Goal: Task Accomplishment & Management: Use online tool/utility

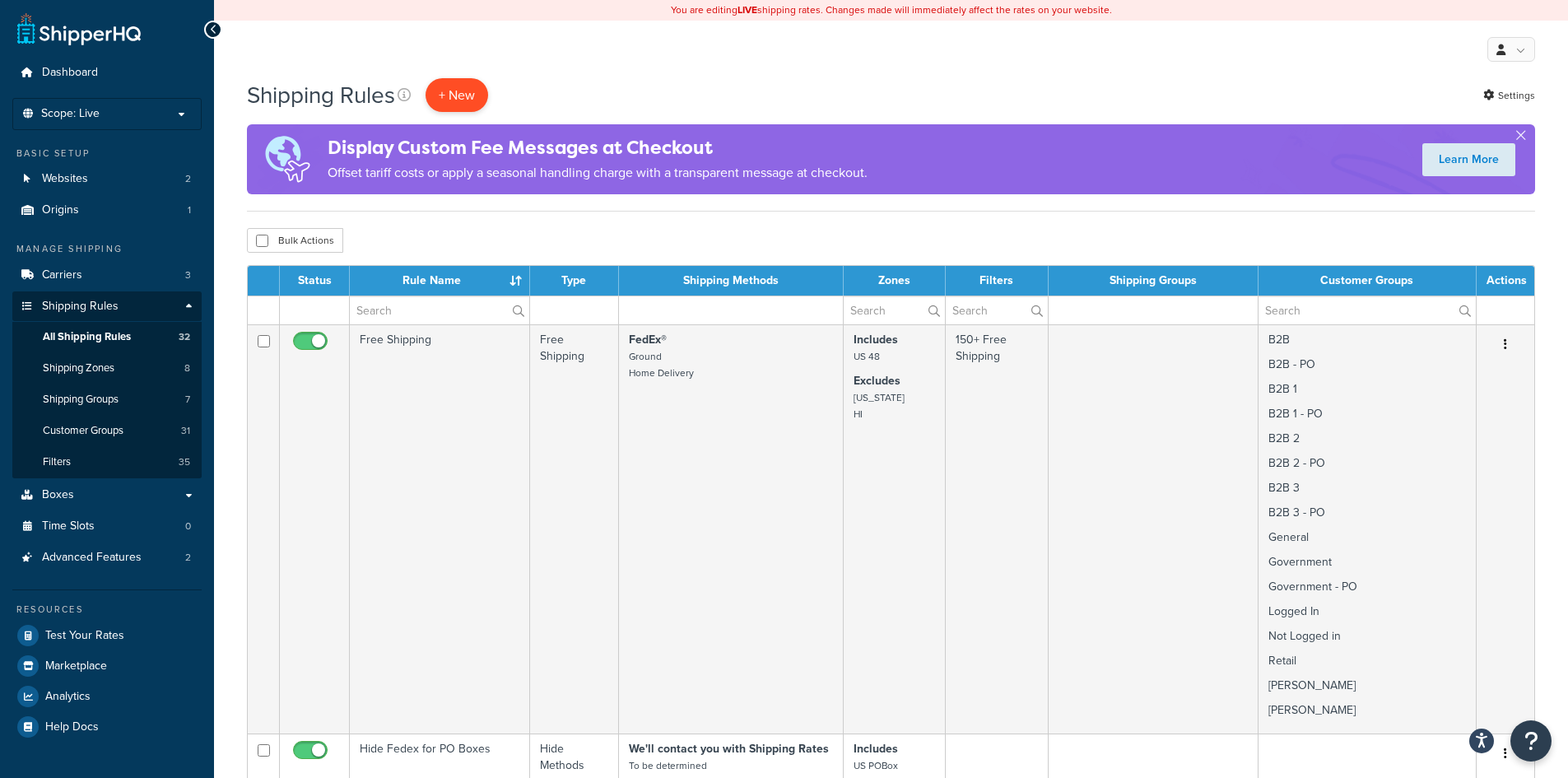
click at [456, 96] on p "+ New" at bounding box center [457, 95] width 63 height 34
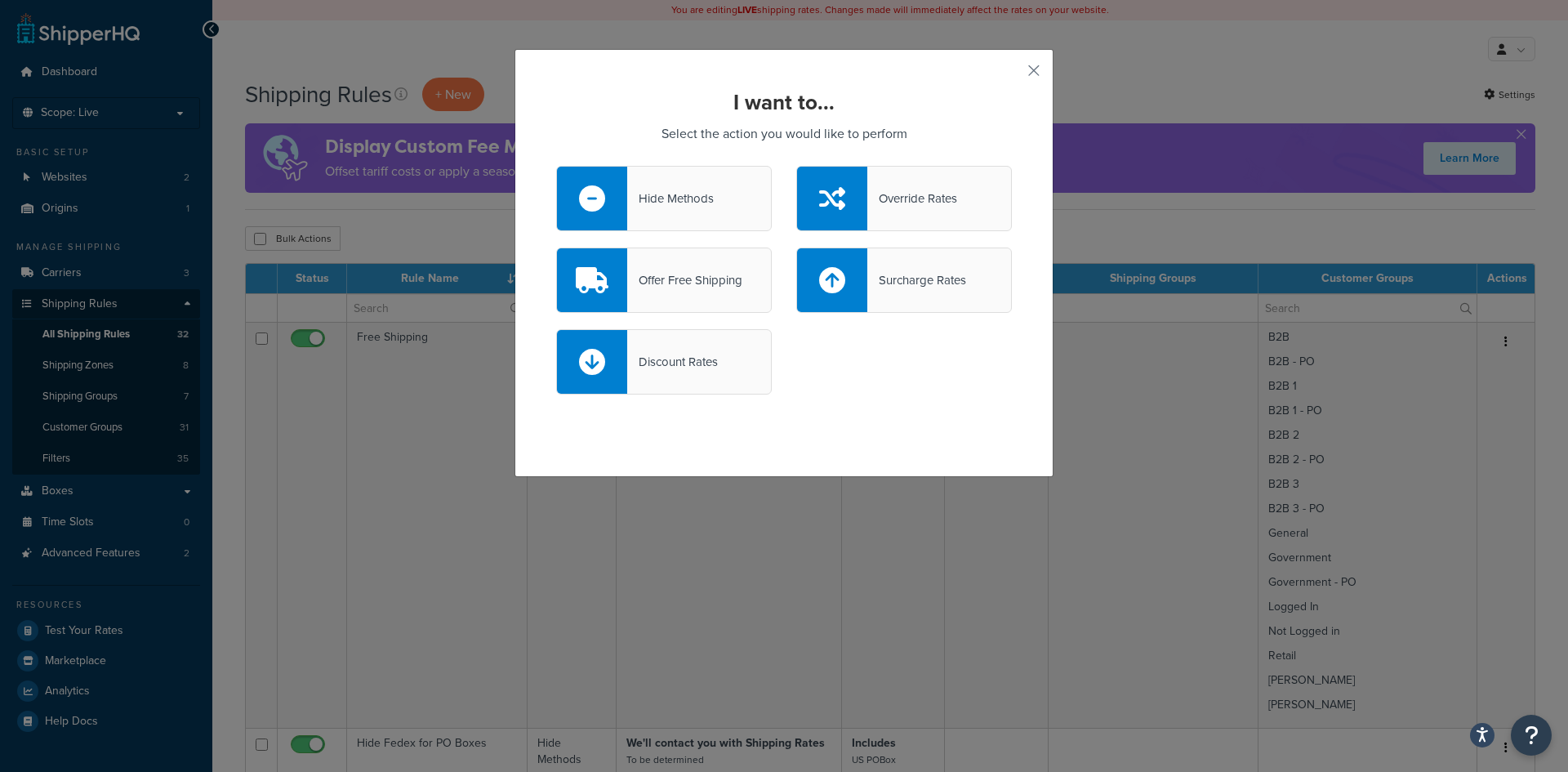
click at [894, 193] on div "Override Rates" at bounding box center [912, 199] width 90 height 23
click at [0, 0] on input "Override Rates" at bounding box center [0, 0] width 0 height 0
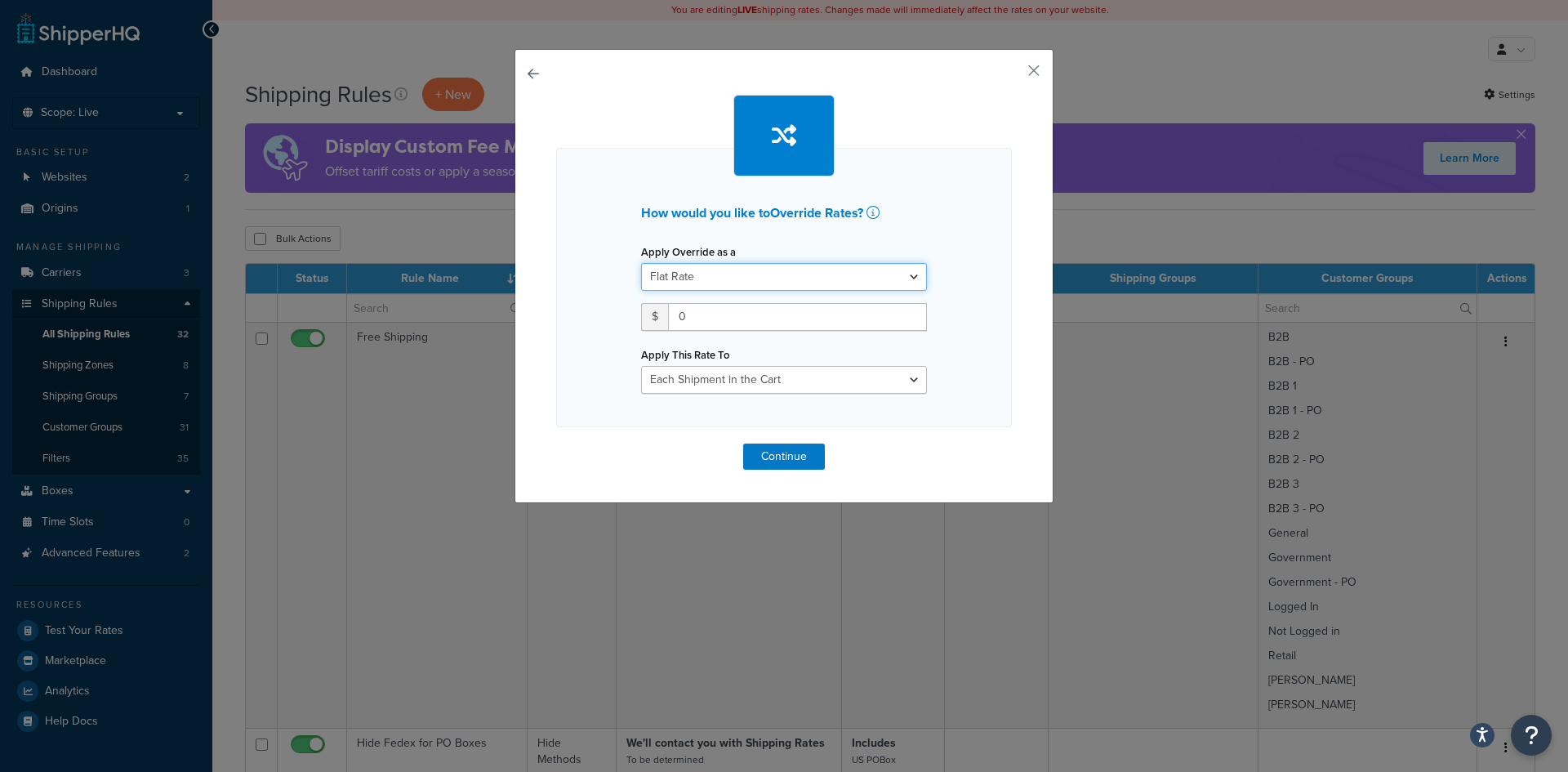
click at [852, 277] on select "Flat Rate Percentage Flat Rate & Percentage" at bounding box center [784, 276] width 286 height 28
select select "PERCENTAGE"
click at [641, 263] on select "Flat Rate Percentage Flat Rate & Percentage" at bounding box center [784, 276] width 286 height 28
click at [701, 319] on input "number" at bounding box center [692, 317] width 102 height 28
type input "8"
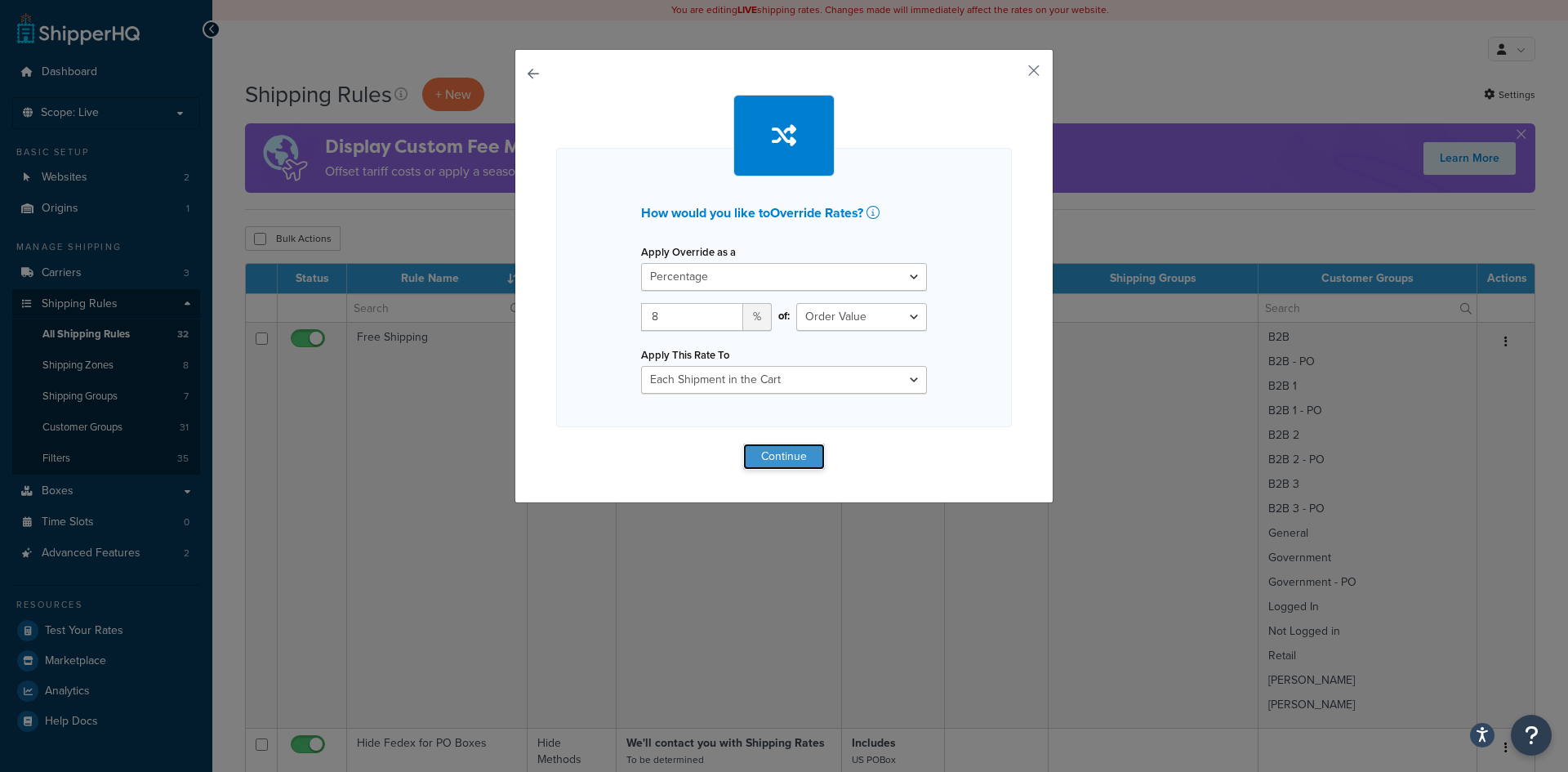
click at [767, 461] on button "Continue" at bounding box center [784, 456] width 82 height 26
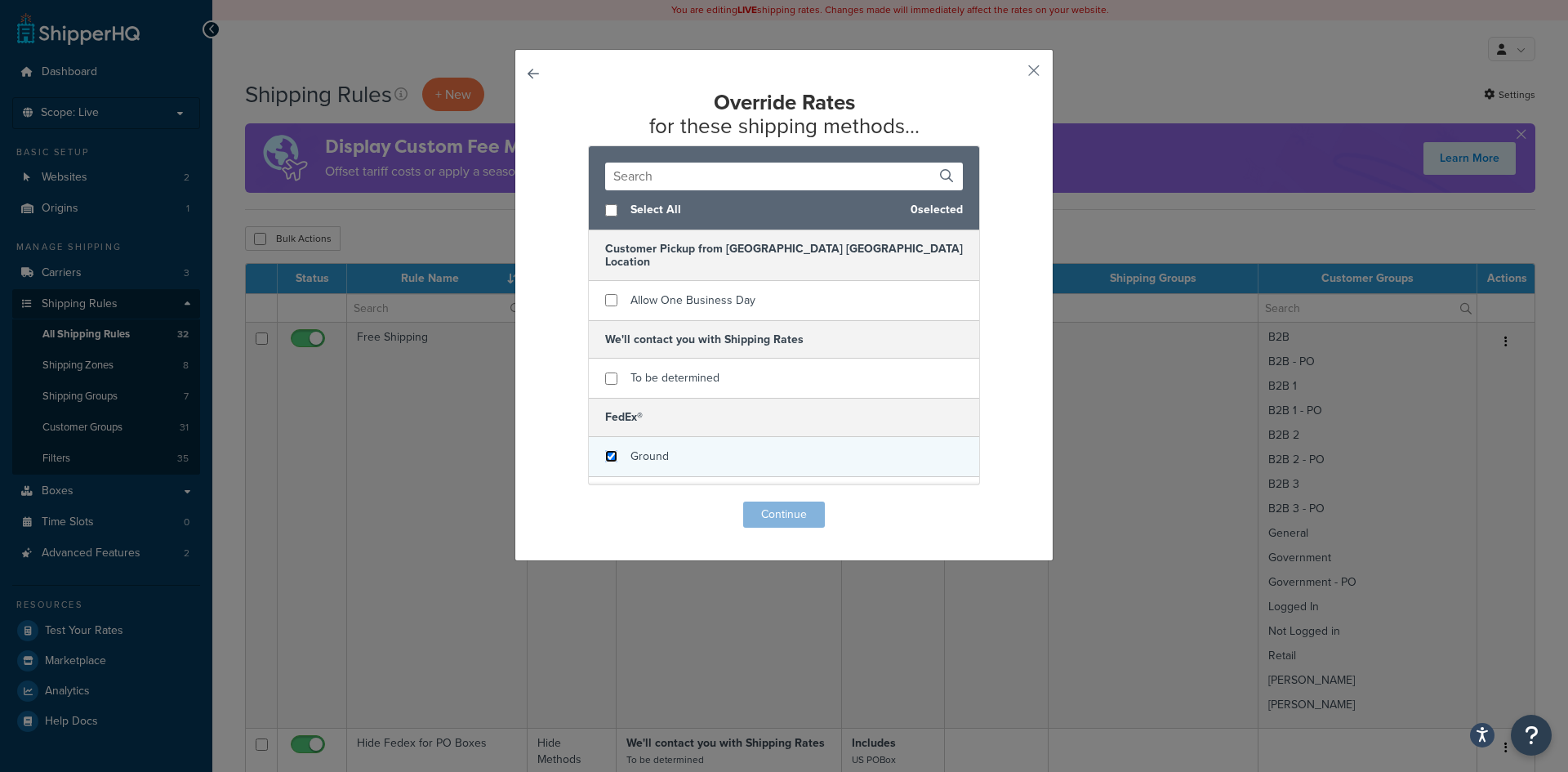
click at [605, 450] on input "checkbox" at bounding box center [611, 456] width 12 height 12
checkbox input "true"
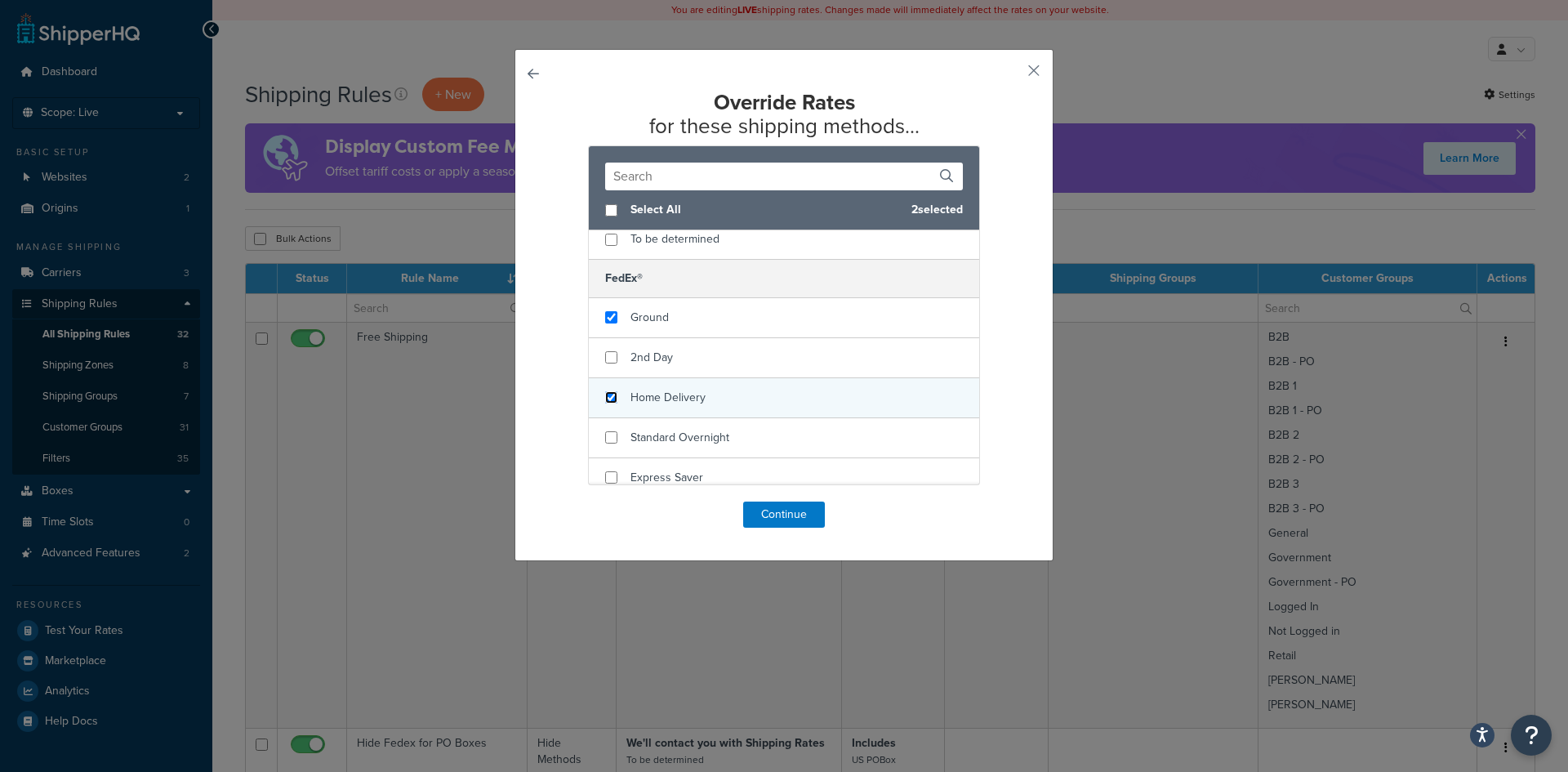
click at [607, 391] on input "checkbox" at bounding box center [611, 398] width 12 height 12
checkbox input "true"
click at [757, 514] on button "Continue" at bounding box center [784, 514] width 82 height 26
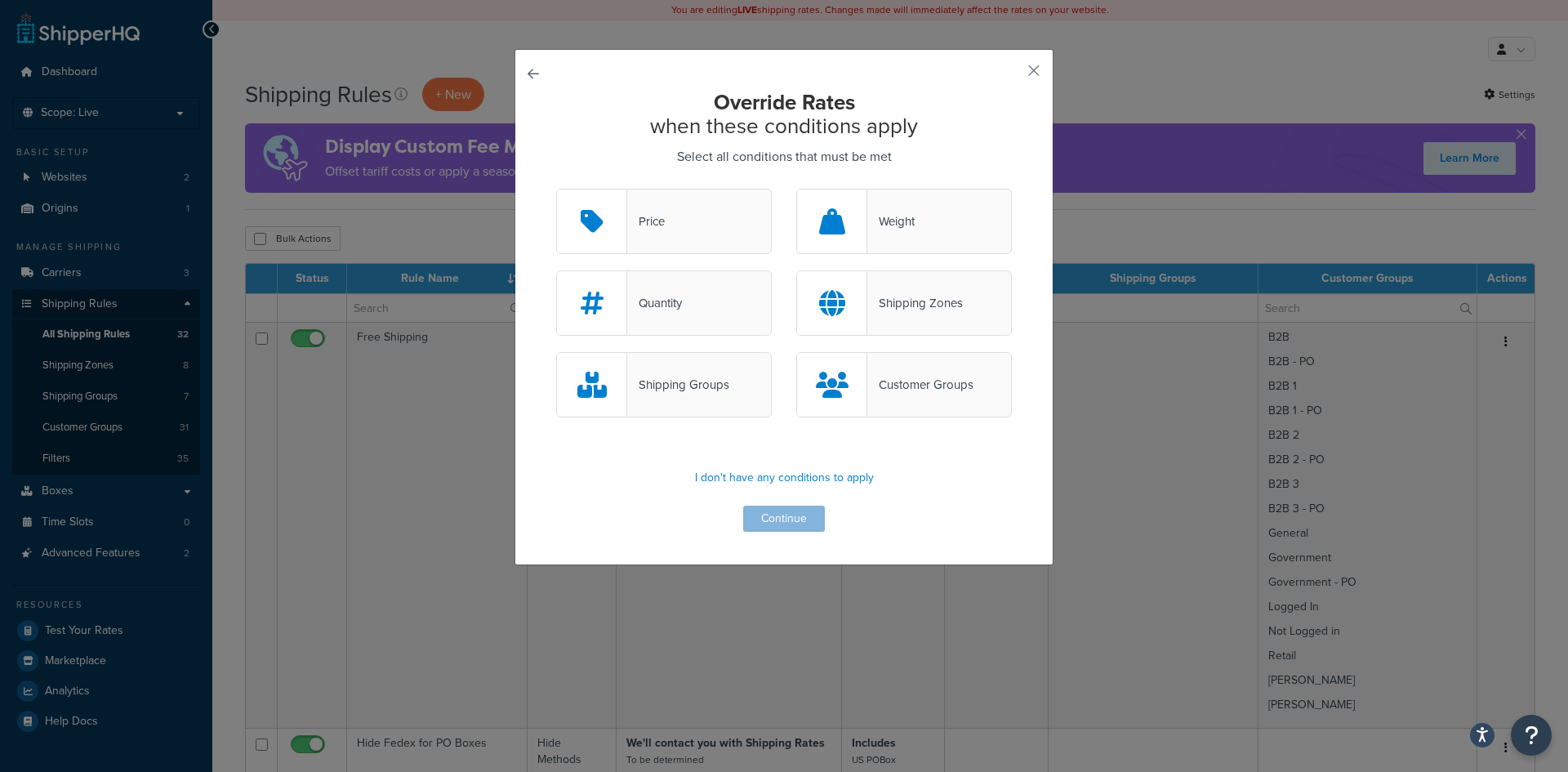
click at [902, 311] on div "Shipping Zones" at bounding box center [915, 303] width 96 height 23
click at [0, 0] on input "Shipping Zones" at bounding box center [0, 0] width 0 height 0
click at [779, 520] on button "Continue" at bounding box center [784, 518] width 82 height 26
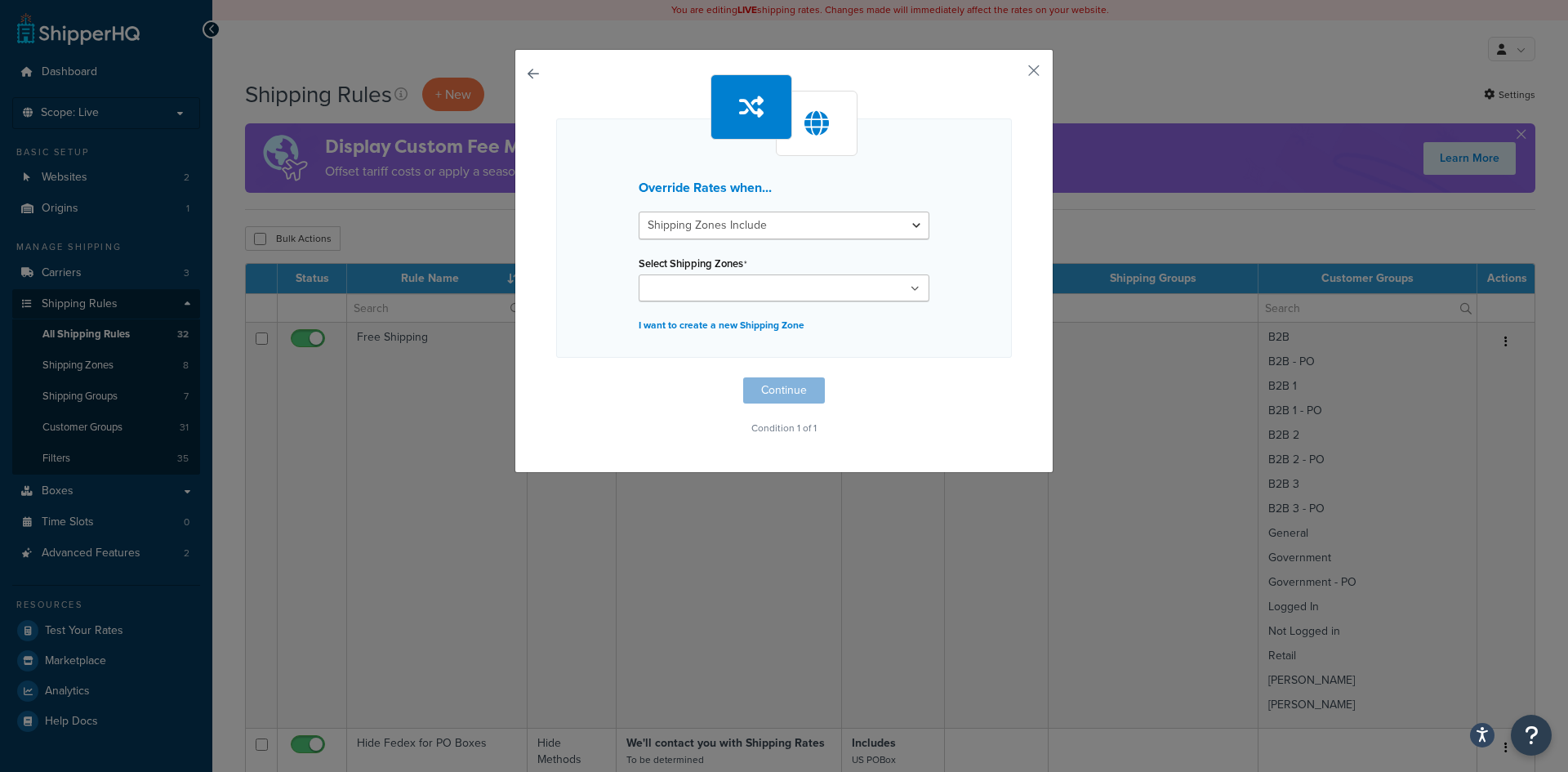
click at [715, 299] on ul at bounding box center [784, 288] width 291 height 27
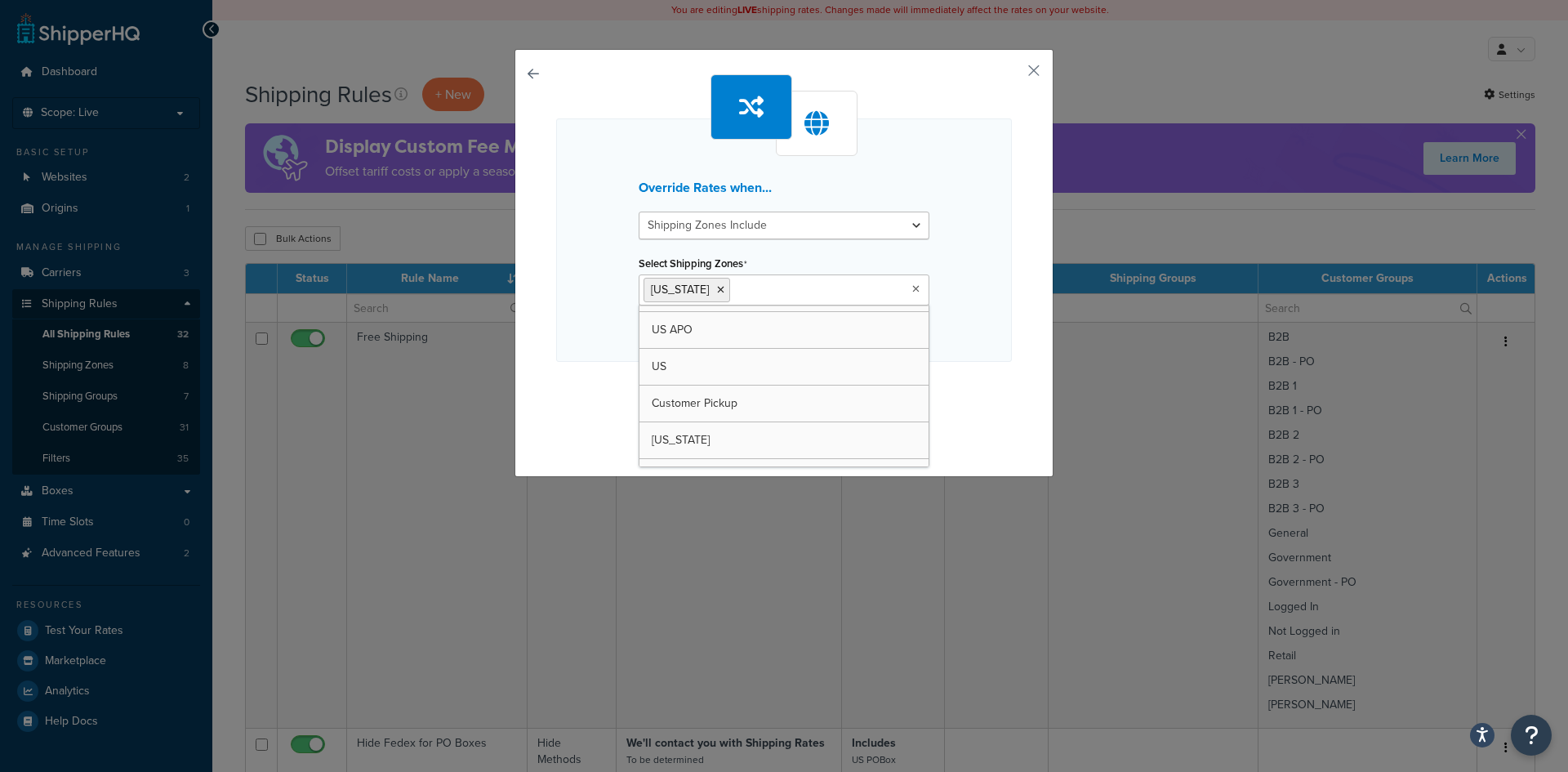
scroll to position [0, 0]
click at [975, 350] on div "Override Rates when... Shipping Zones Include Shipping Zones Do Not Include Sel…" at bounding box center [784, 240] width 456 height 243
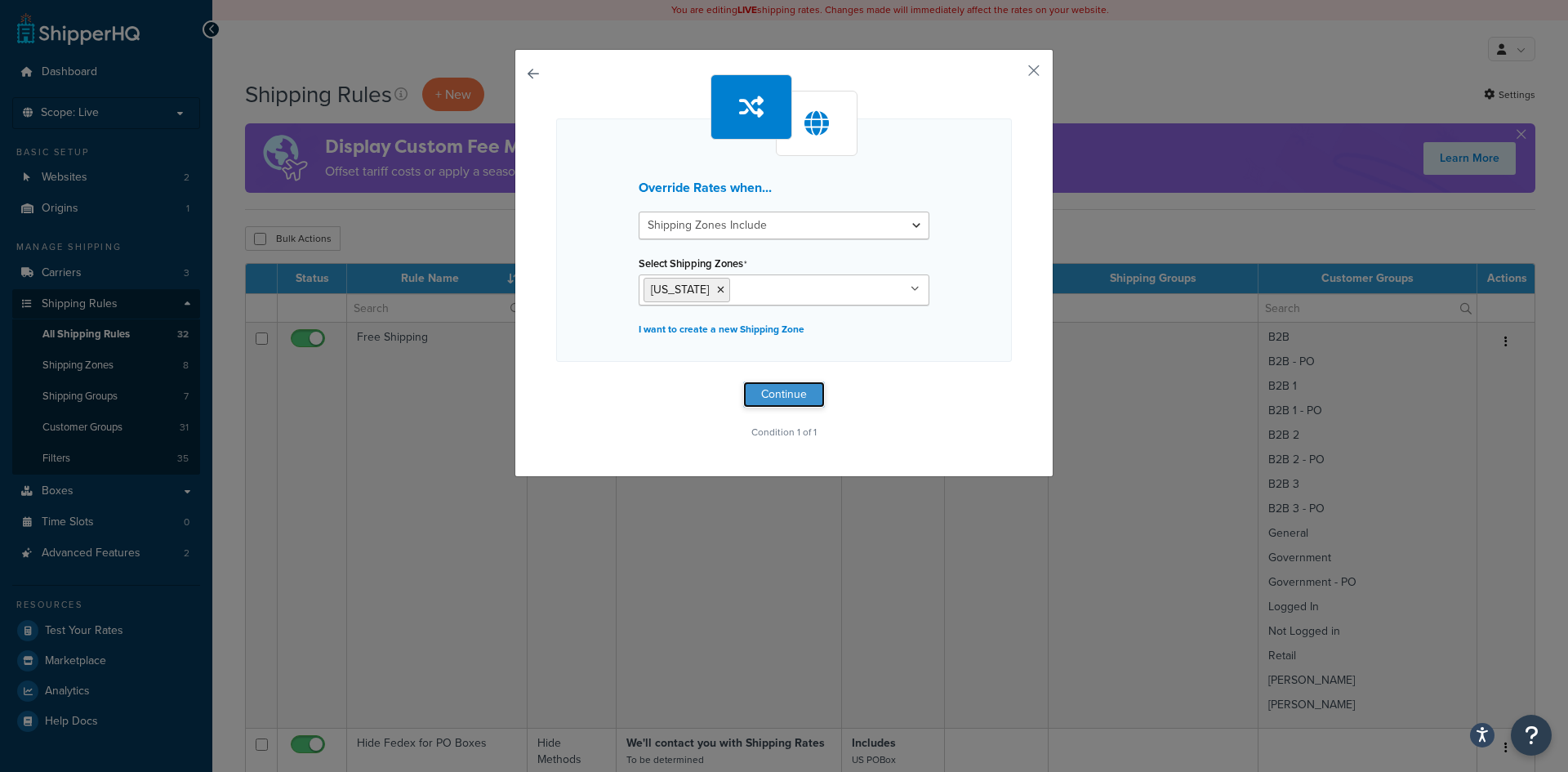
click at [775, 397] on button "Continue" at bounding box center [784, 394] width 82 height 26
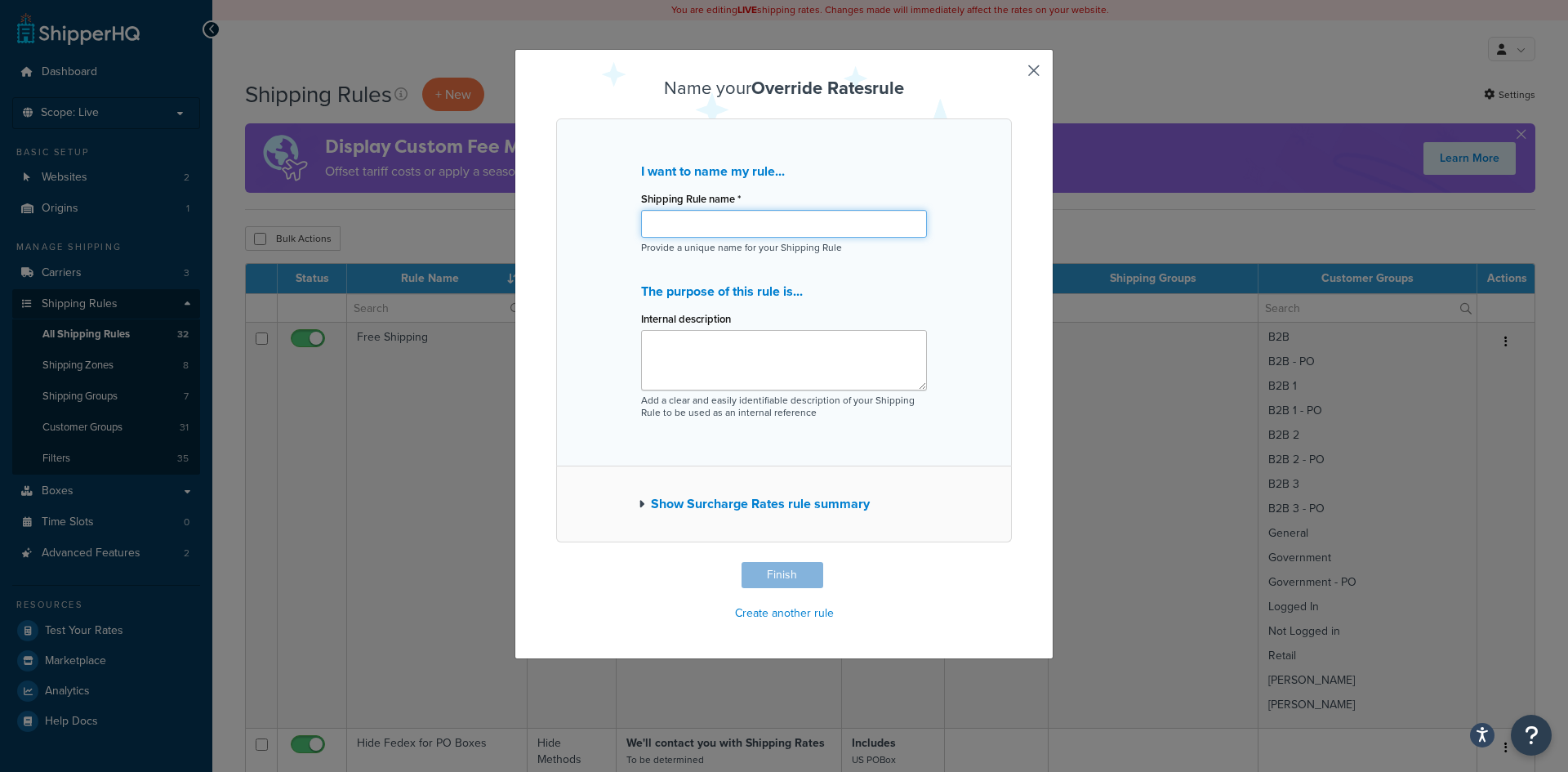
click at [670, 228] on input "Shipping Rule name *" at bounding box center [784, 224] width 286 height 28
type input "Dealer Shipping % Texas"
click at [808, 229] on input "Dealer Shipping % Texas" at bounding box center [784, 224] width 286 height 28
click at [766, 564] on button "Finish" at bounding box center [782, 574] width 82 height 26
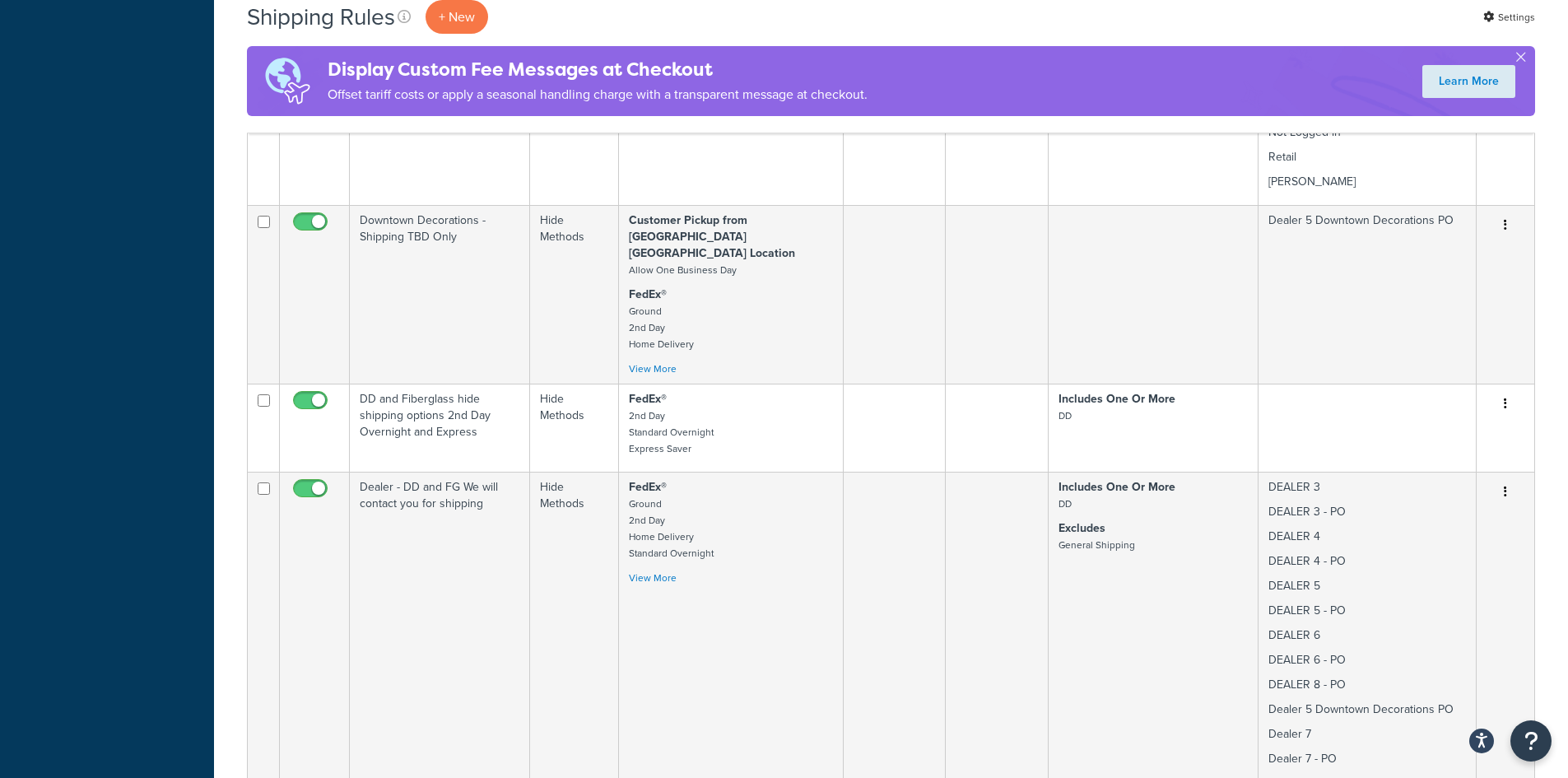
scroll to position [2781, 0]
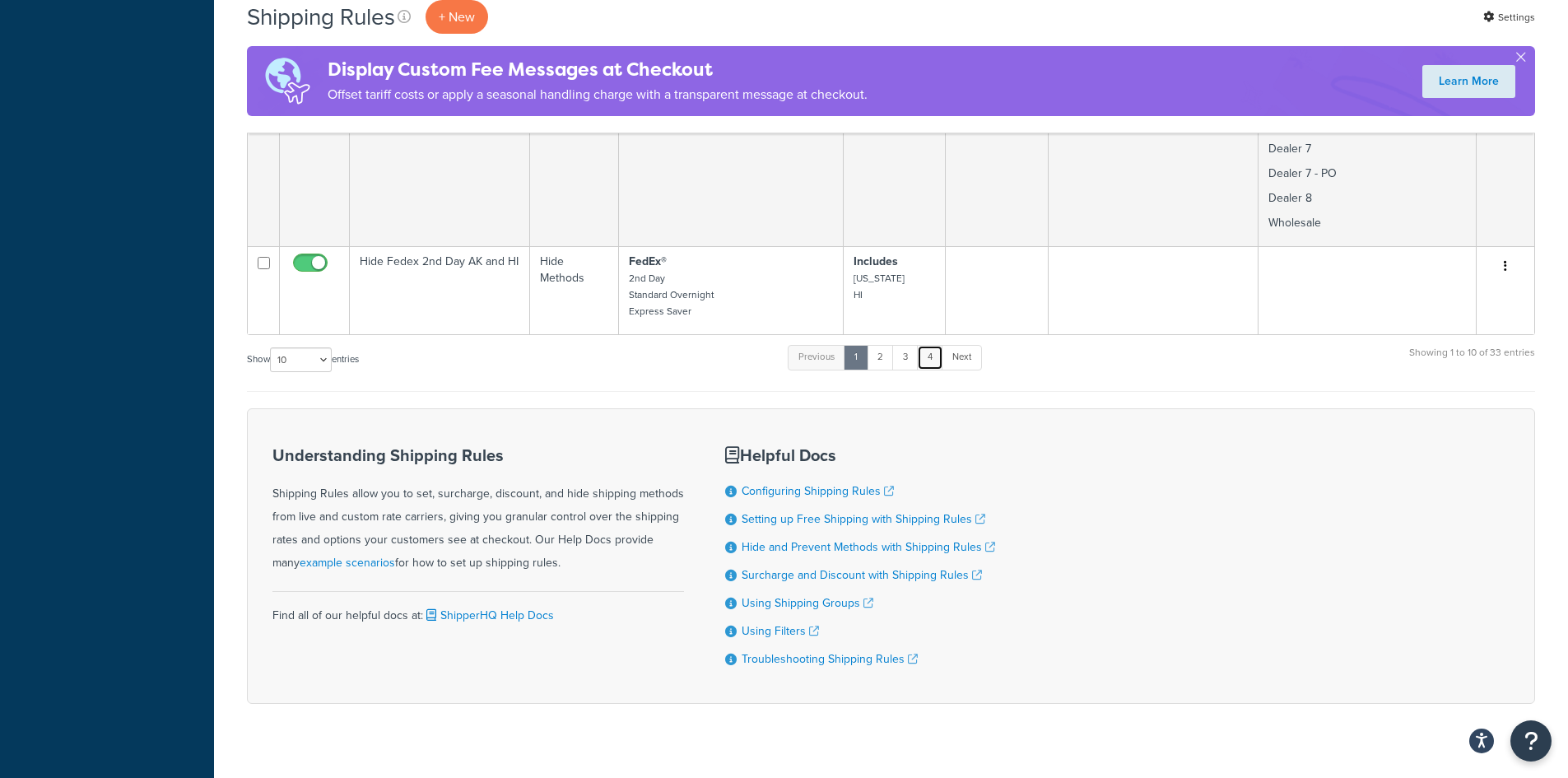
click at [937, 345] on link "4" at bounding box center [930, 358] width 26 height 25
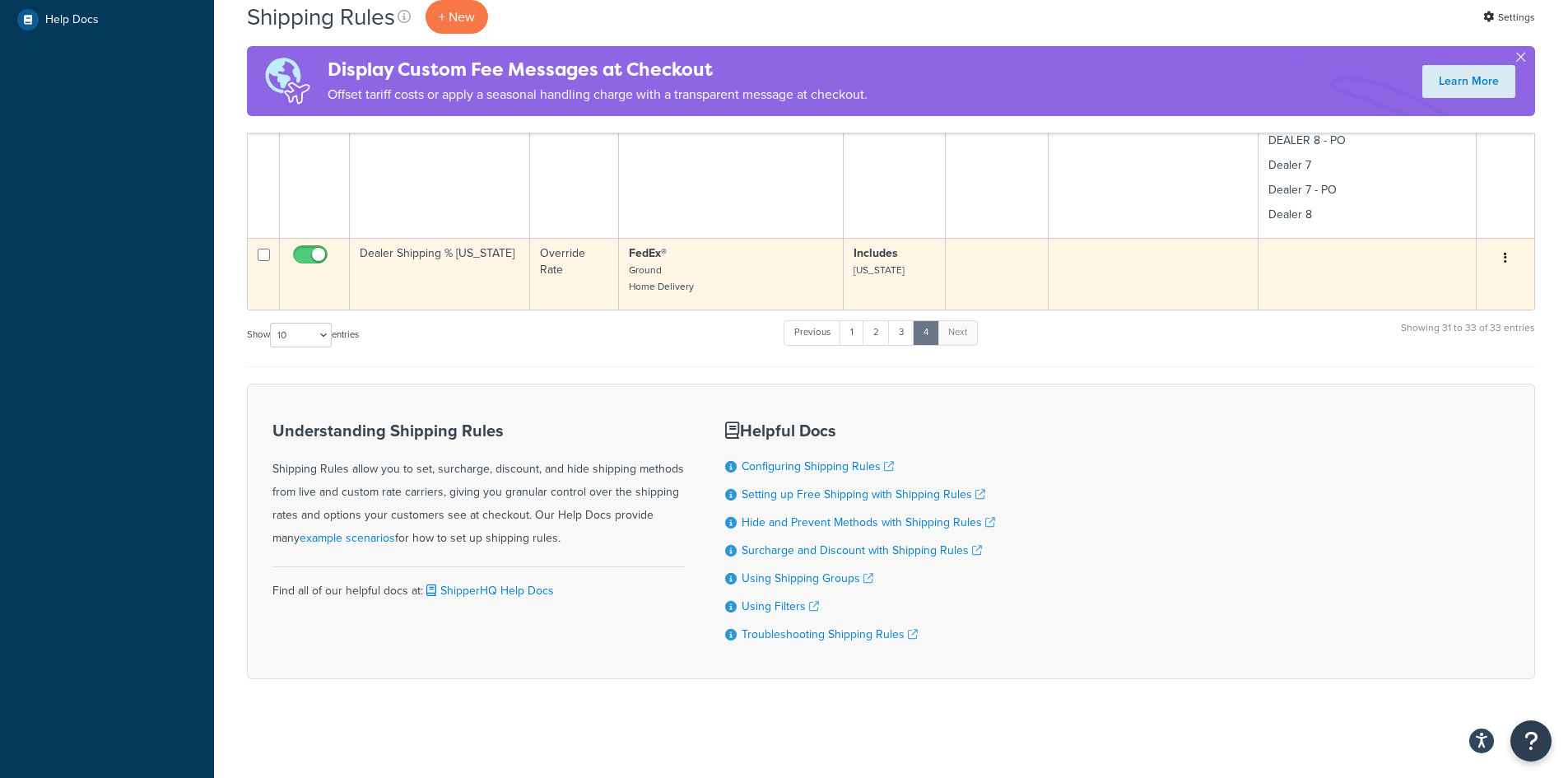
click at [454, 252] on td "Dealer Shipping % [US_STATE]" at bounding box center [440, 274] width 181 height 72
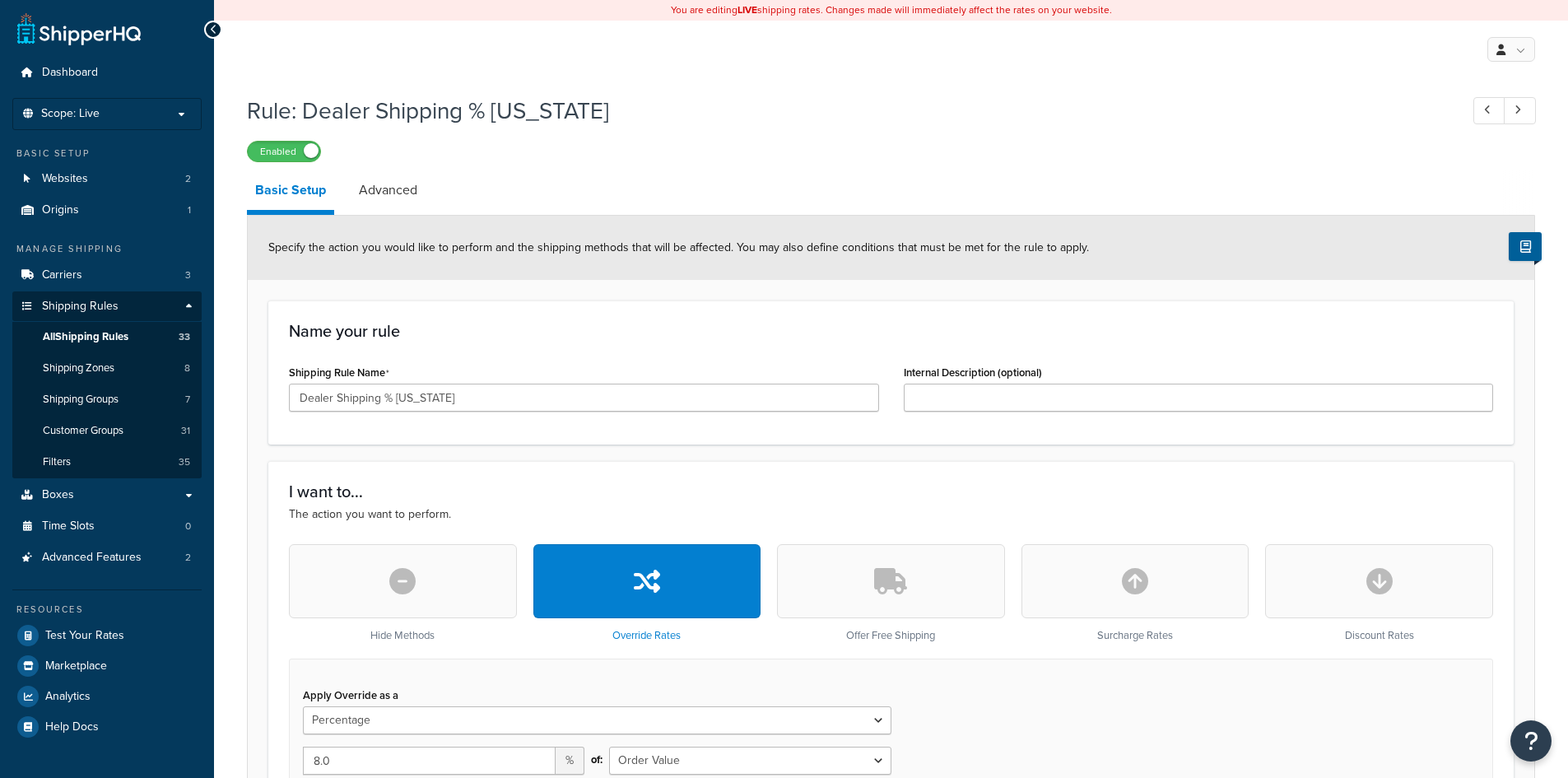
select select "PERCENTAGE"
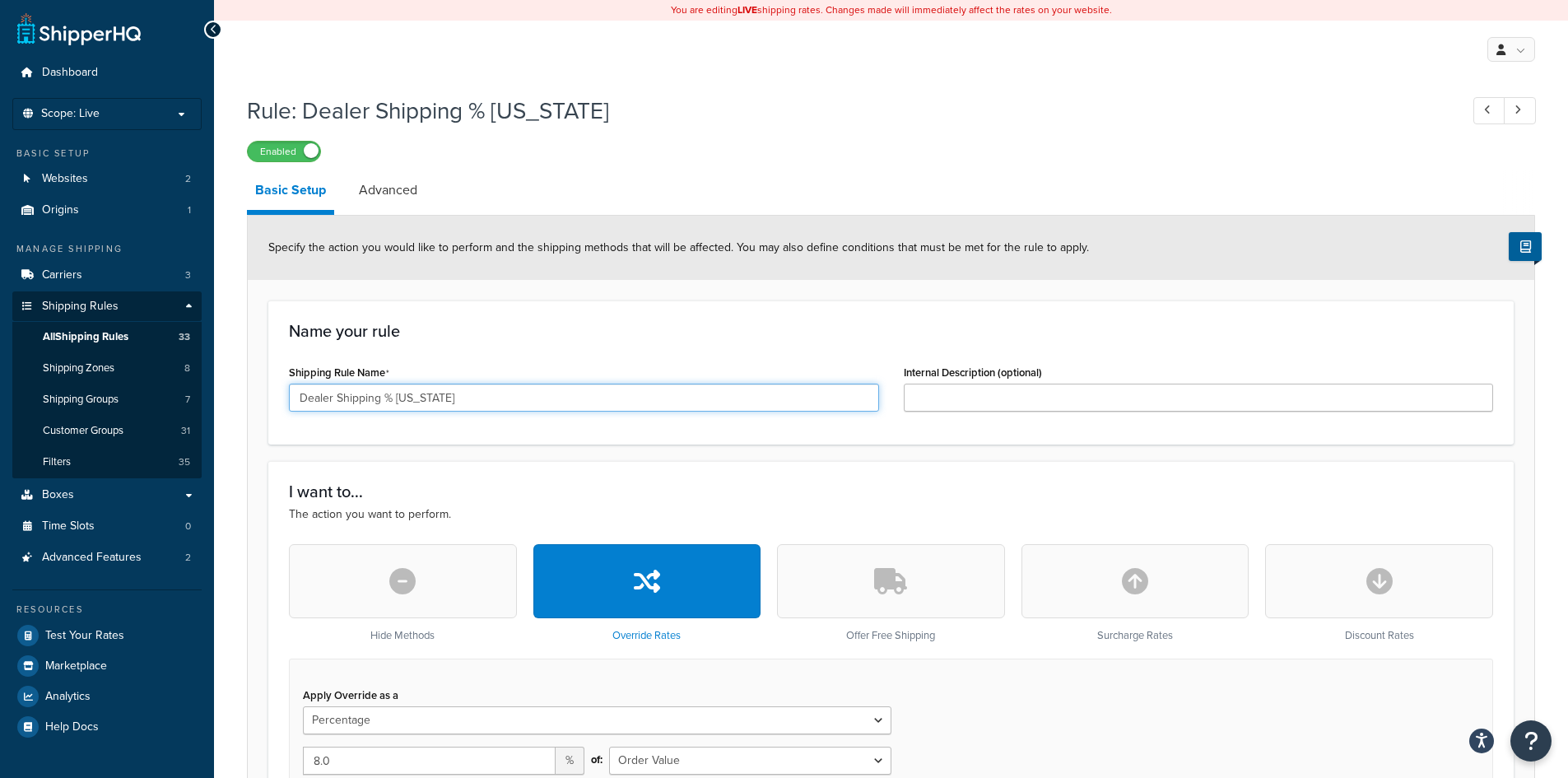
drag, startPoint x: 543, startPoint y: 401, endPoint x: 279, endPoint y: 387, distance: 264.4
click at [279, 387] on div "Shipping Rule Name Dealer Shipping % Texas" at bounding box center [584, 392] width 615 height 63
click at [386, 396] on input "Dealer Shipping % Texas" at bounding box center [584, 397] width 590 height 28
drag, startPoint x: 453, startPoint y: 395, endPoint x: 247, endPoint y: 378, distance: 206.7
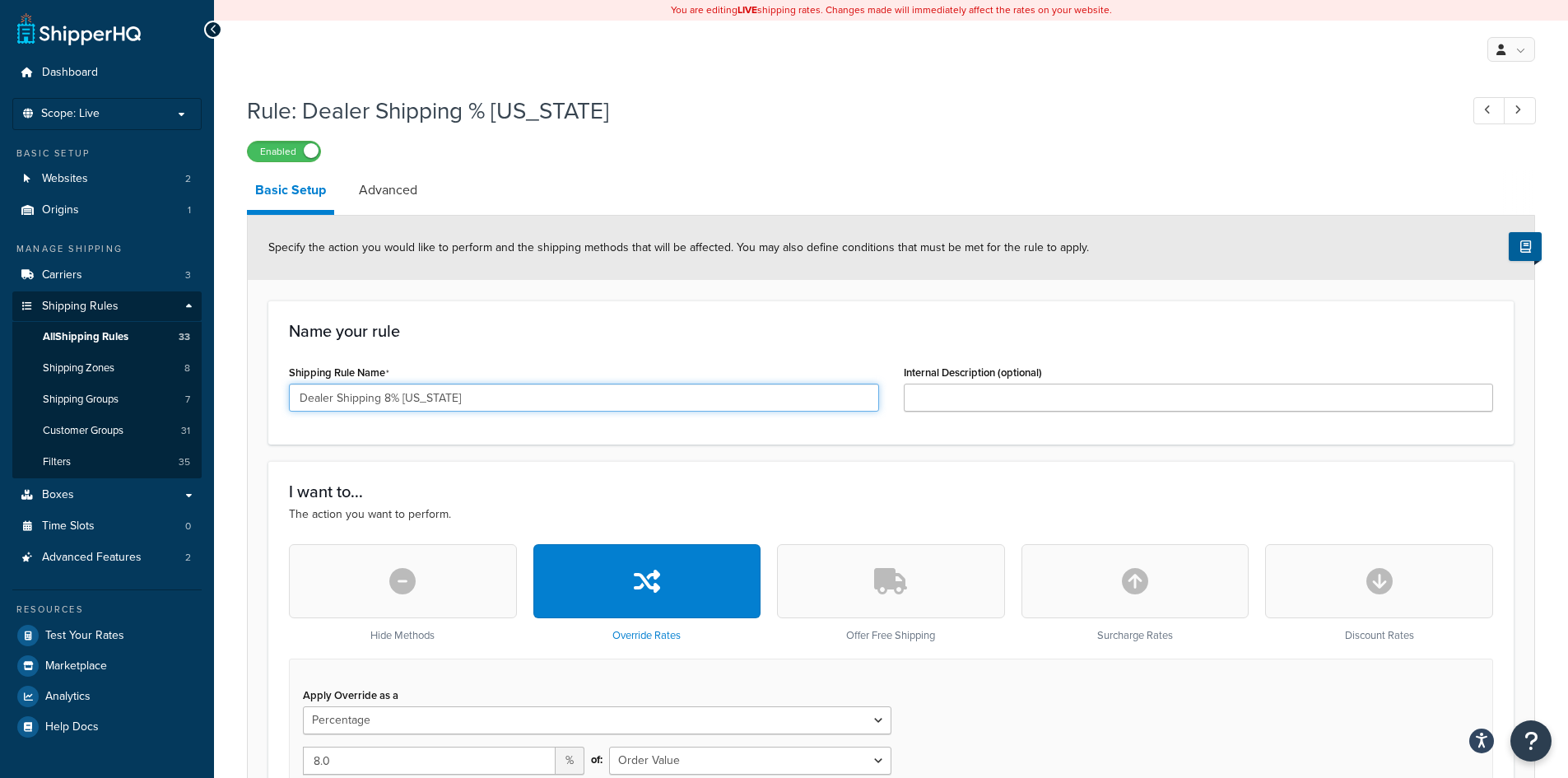
type input "Dealer Shipping 8% [US_STATE]"
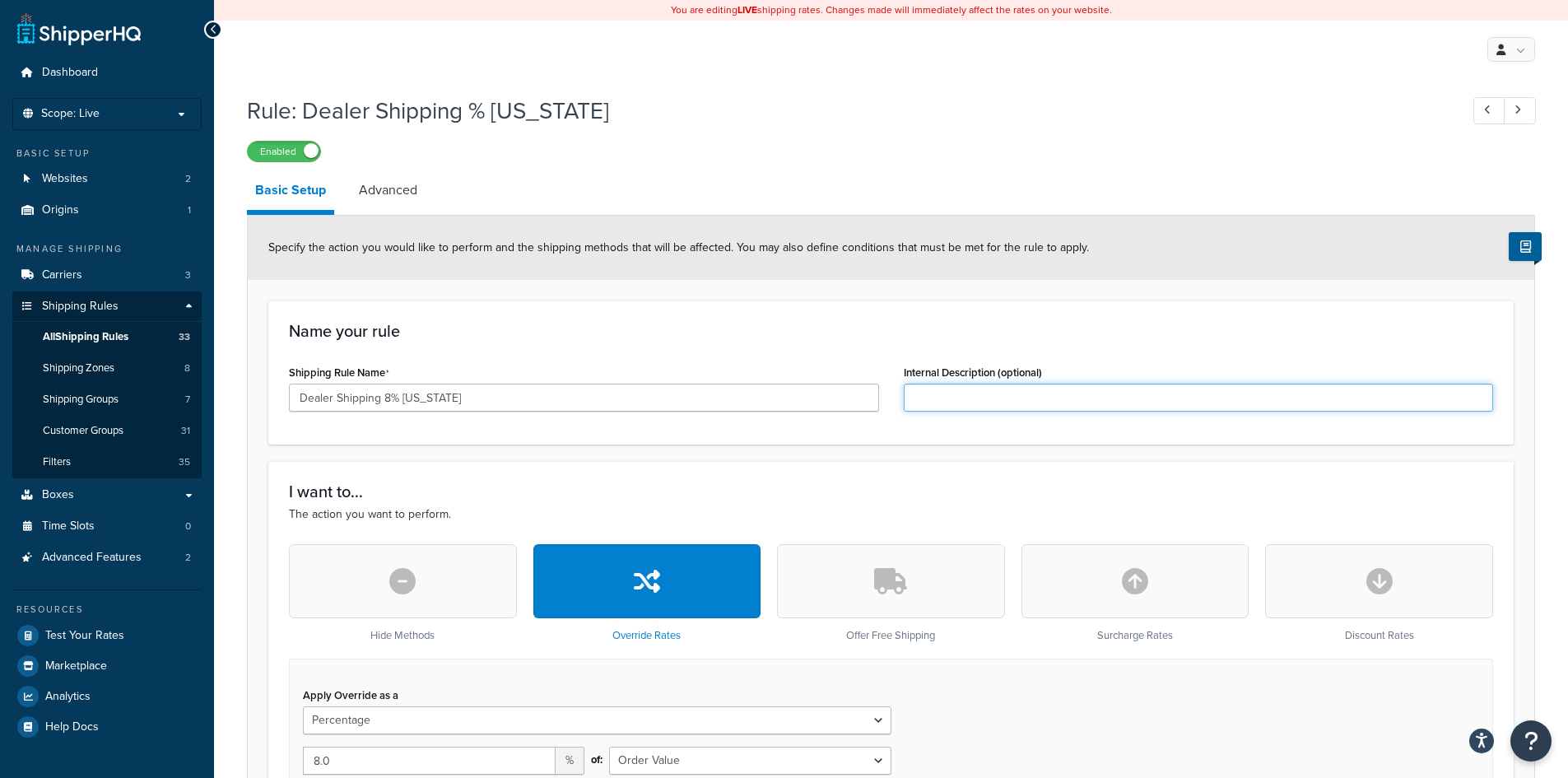
click at [940, 404] on input "Internal Description (optional)" at bounding box center [1199, 397] width 590 height 28
paste input "Dealer Shipping 8% [US_STATE]"
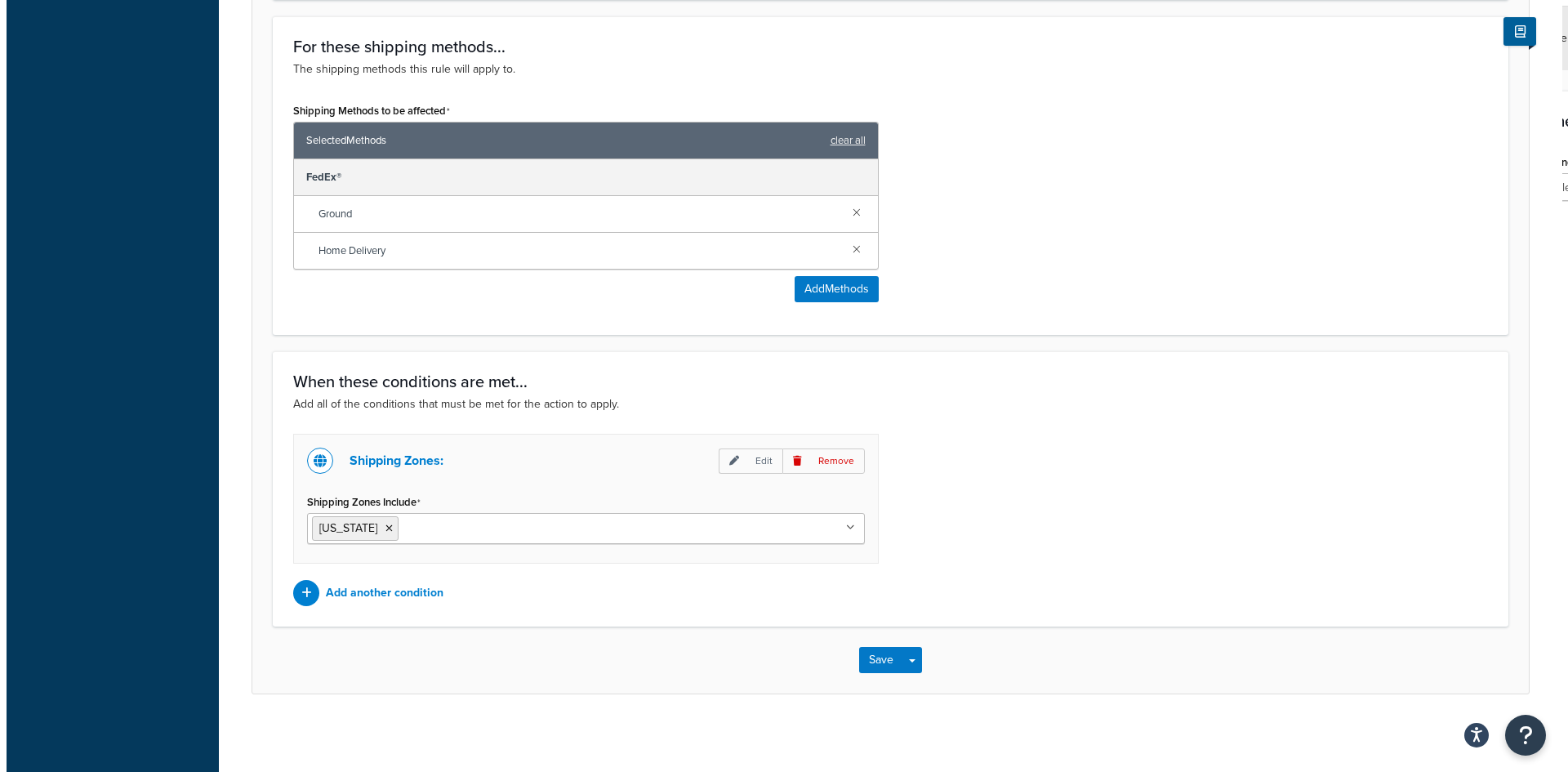
scroll to position [894, 0]
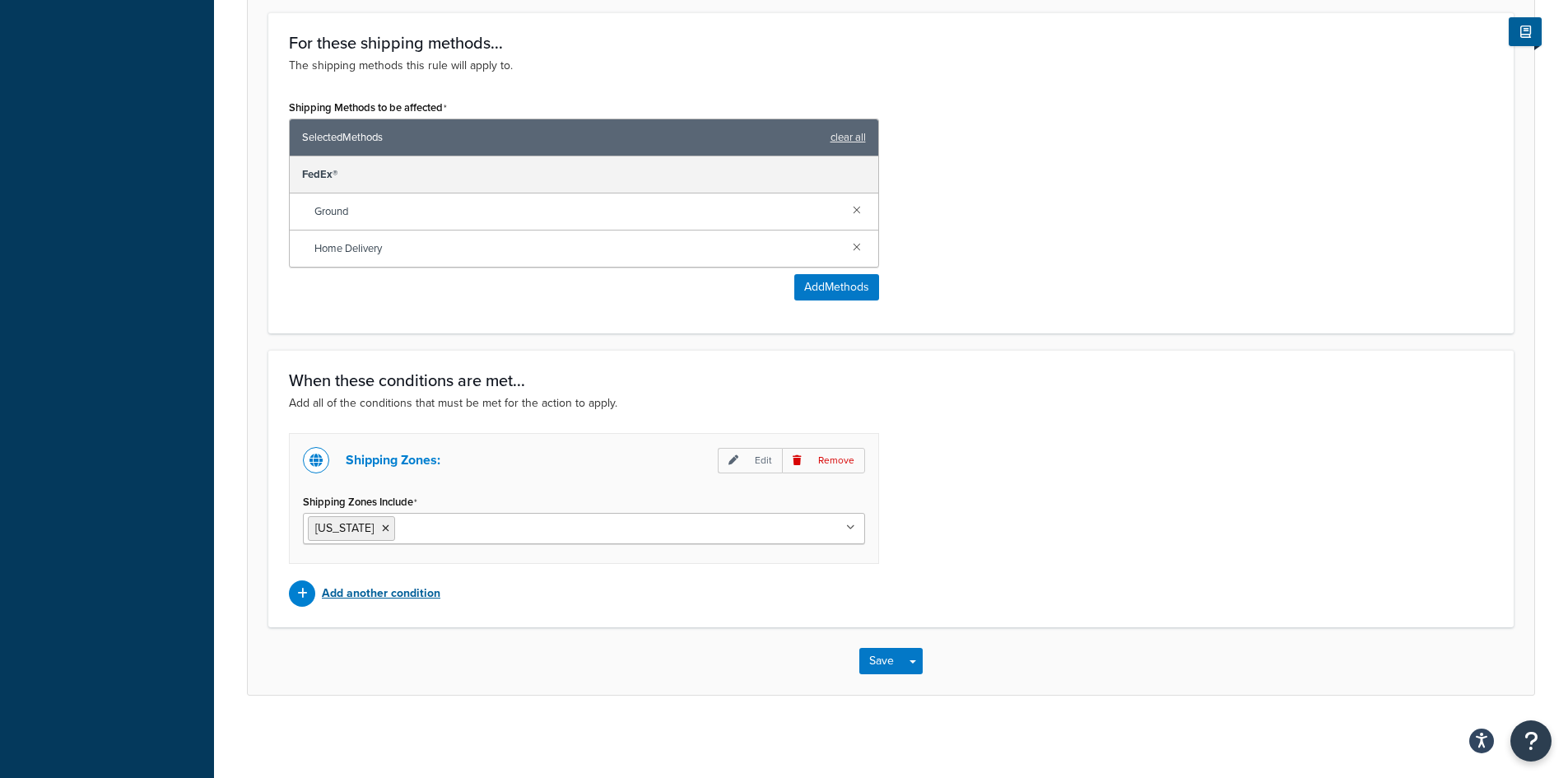
type input "Dealer Shipping 8% [US_STATE]"
click at [410, 596] on p "Add another condition" at bounding box center [381, 594] width 119 height 23
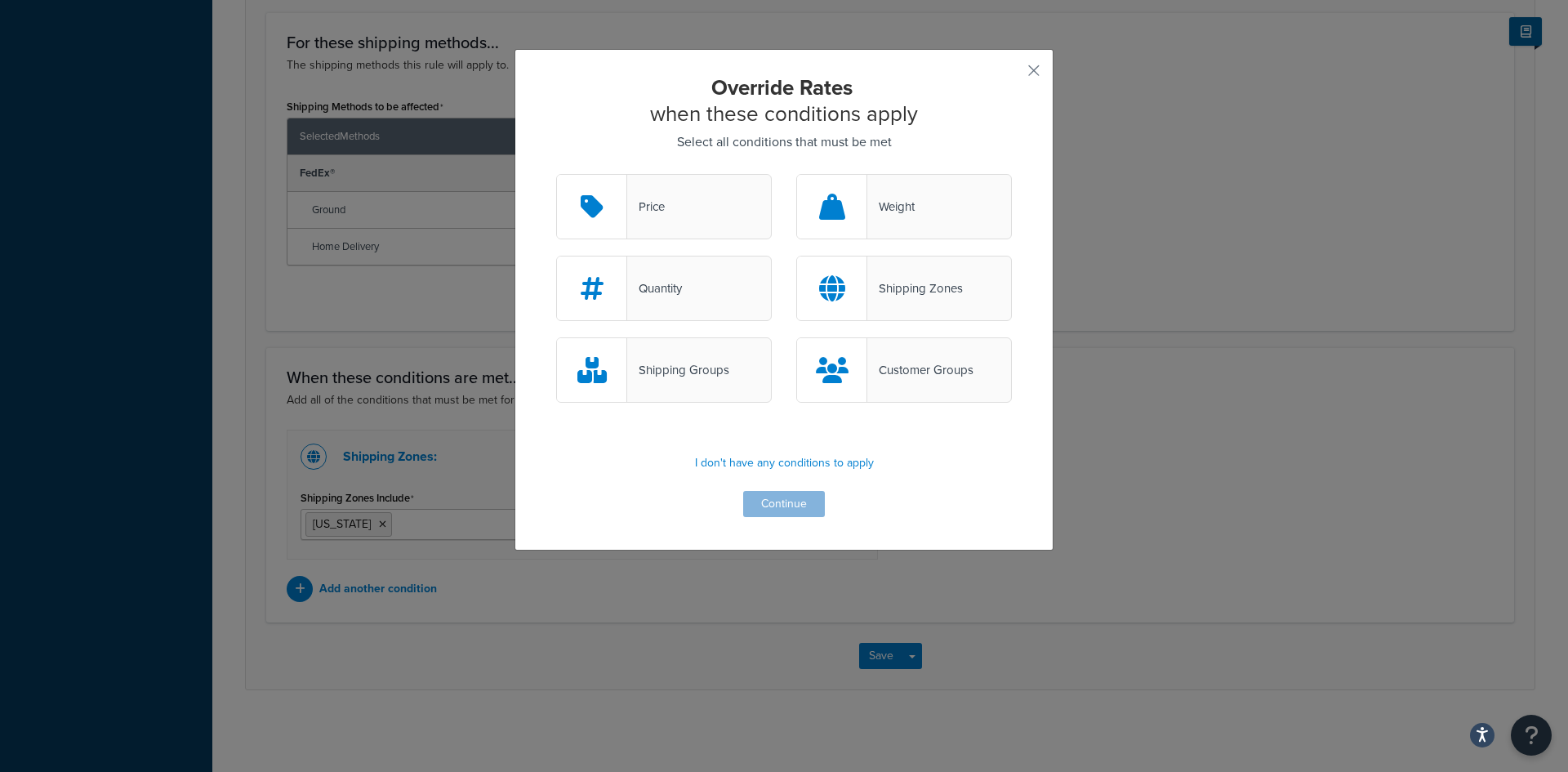
click at [884, 376] on div "Customer Groups" at bounding box center [921, 370] width 106 height 23
click at [0, 0] on input "Customer Groups" at bounding box center [0, 0] width 0 height 0
click at [768, 505] on button "Continue" at bounding box center [784, 503] width 82 height 26
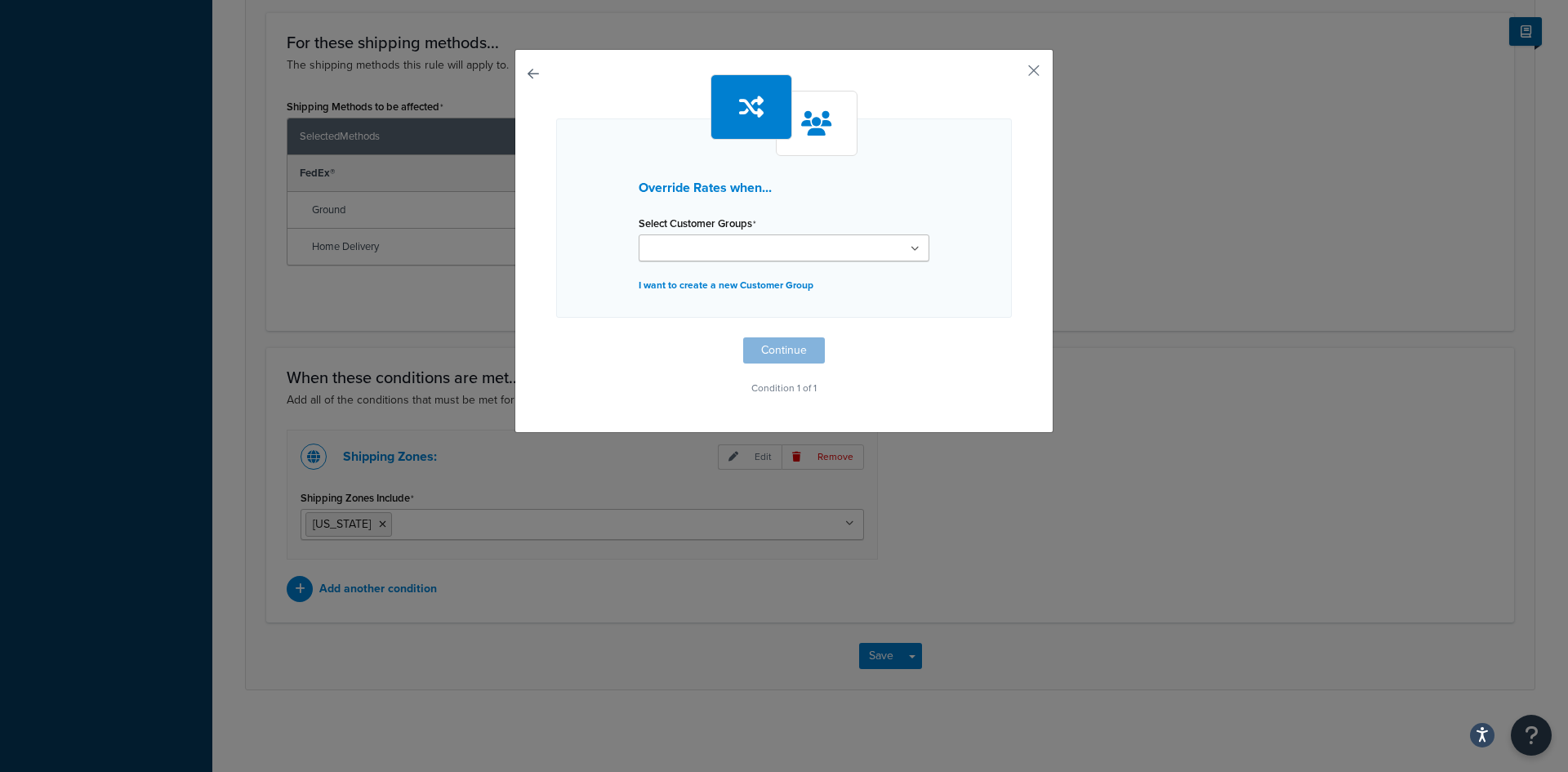
click at [911, 251] on icon at bounding box center [915, 248] width 9 height 10
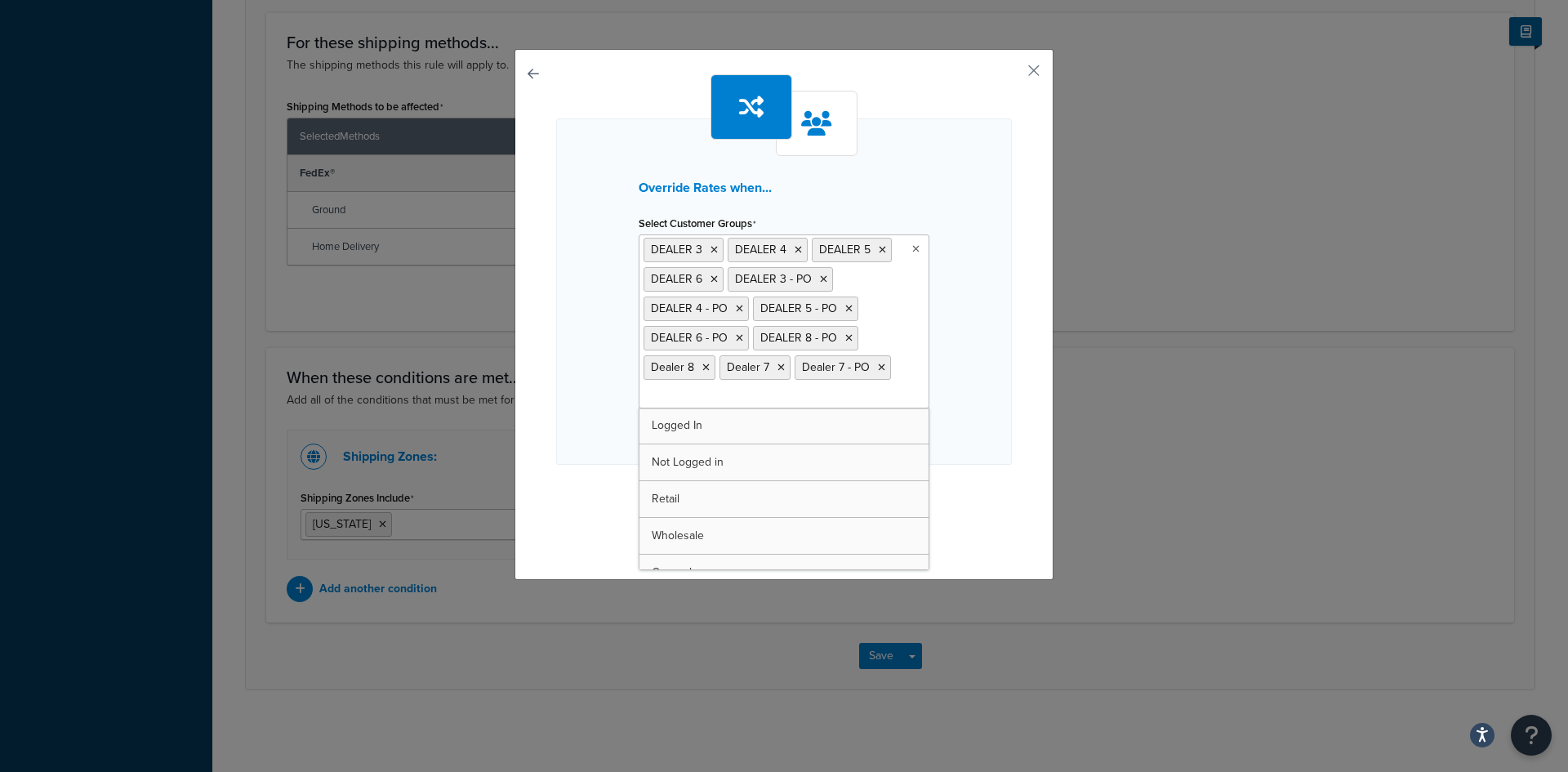
click at [971, 437] on div "Override Rates when... Select Customer Groups DEALER 3 DEALER 4 DEALER 5 DEALER…" at bounding box center [784, 292] width 456 height 346
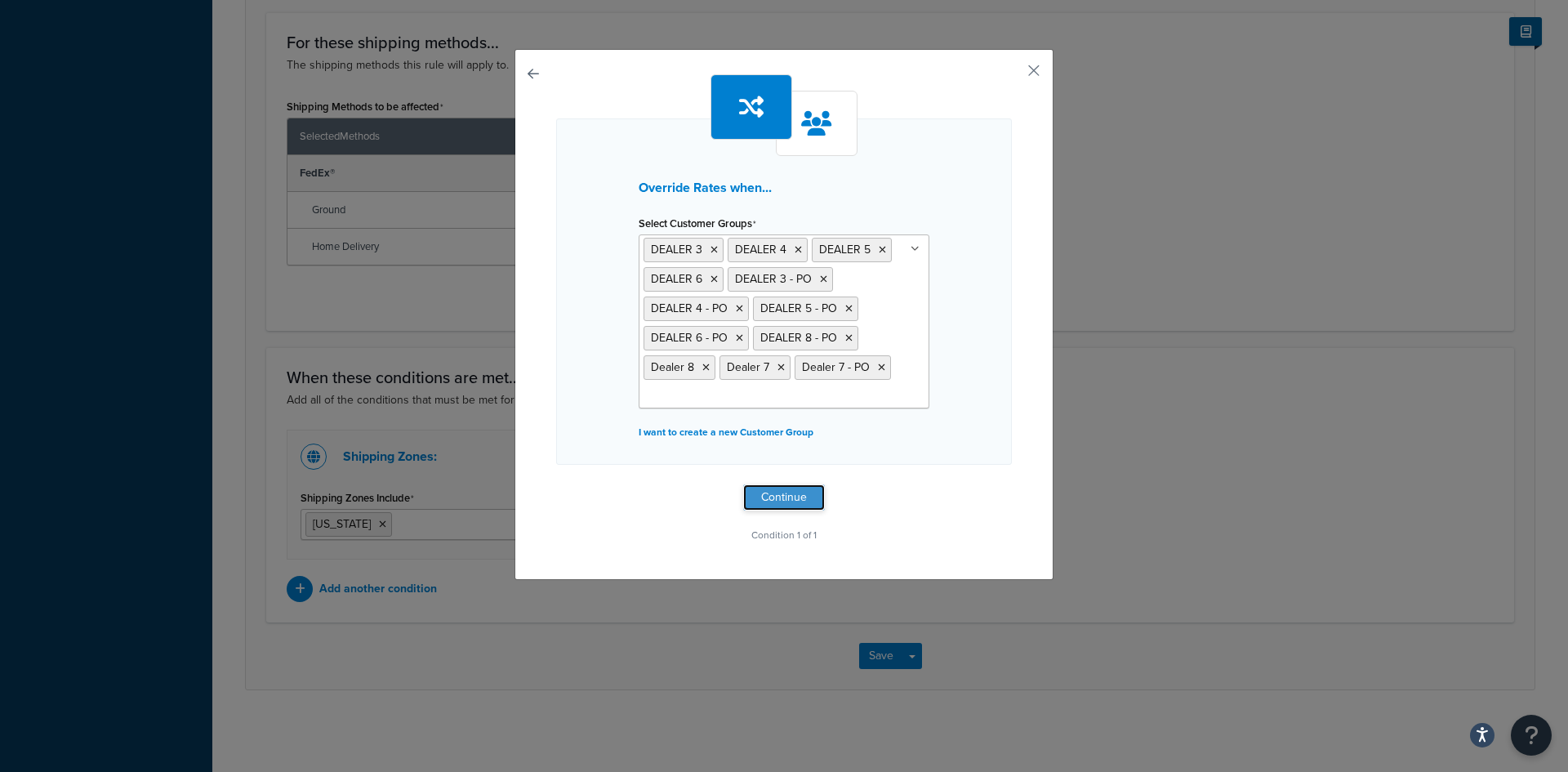
click at [778, 498] on button "Continue" at bounding box center [784, 497] width 82 height 26
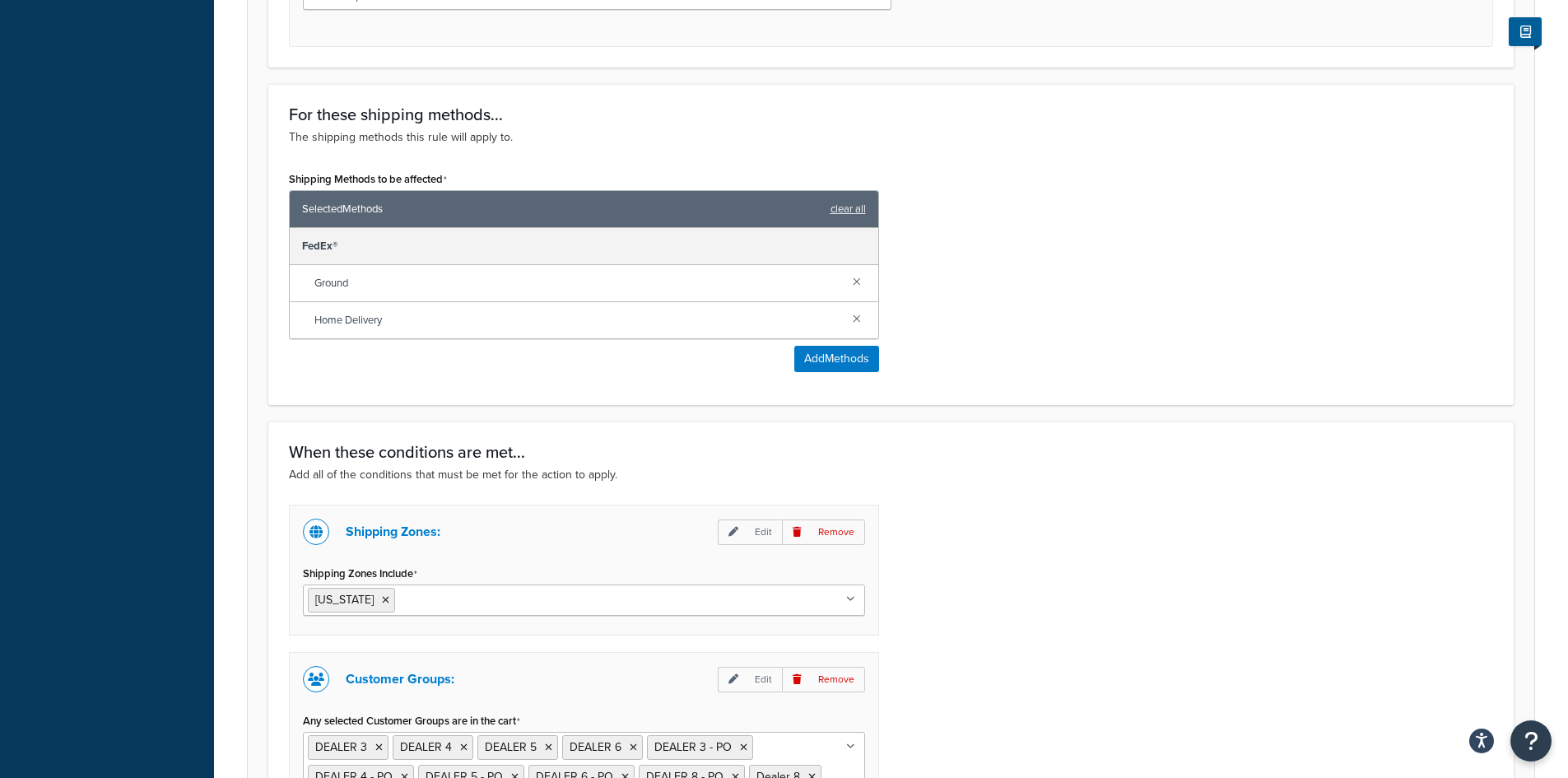
scroll to position [449, 0]
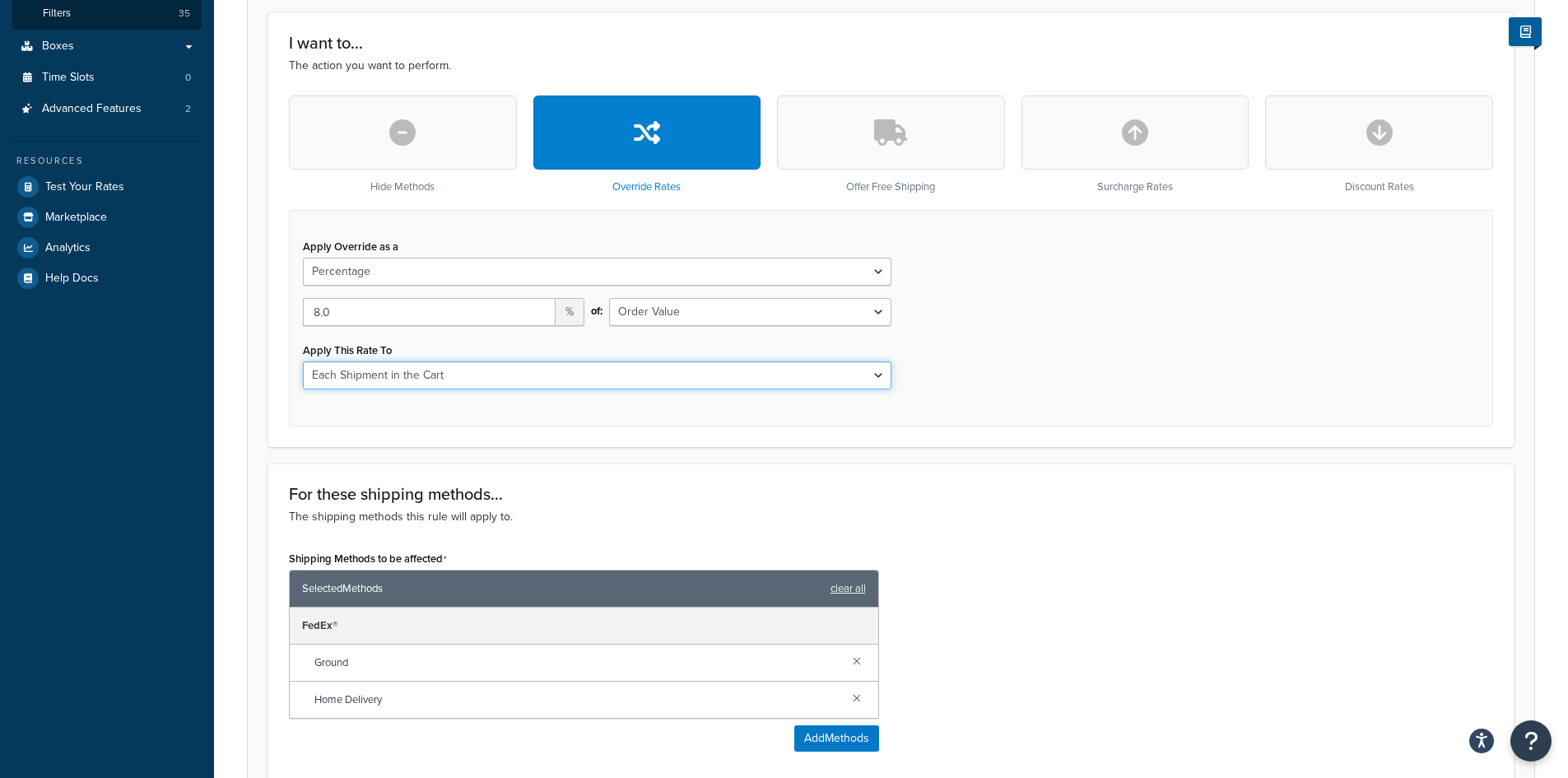
click at [882, 375] on select "Each Shipment in the Cart Each Shipping Group in the Cart Each Item within a Sh…" at bounding box center [597, 375] width 588 height 28
click at [1076, 351] on div "Apply Override as a Flat Rate Percentage Flat Rate & Percentage 8.0 % of: Order…" at bounding box center [890, 318] width 1204 height 216
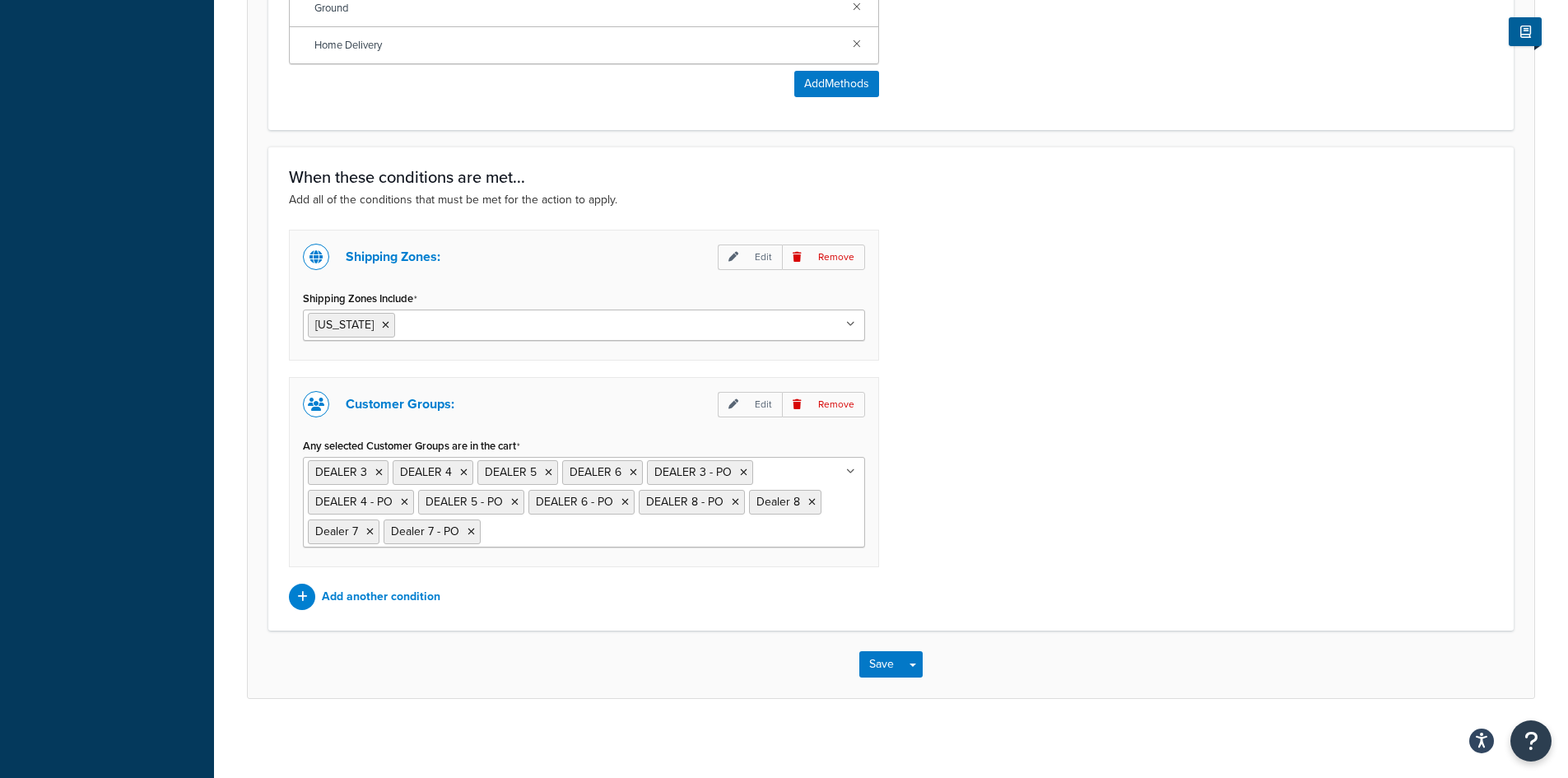
scroll to position [1107, 0]
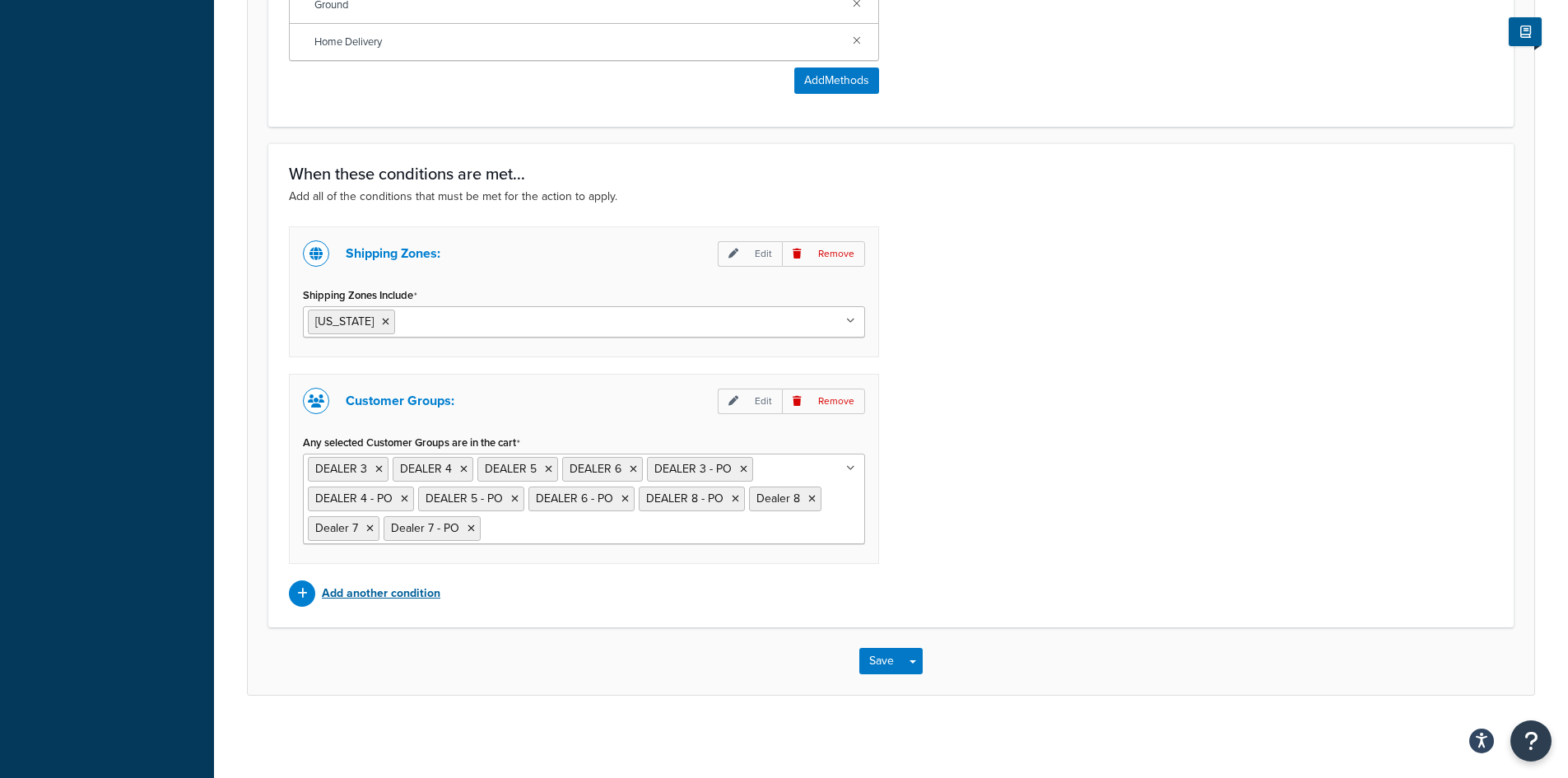
click at [346, 588] on p "Add another condition" at bounding box center [381, 594] width 119 height 23
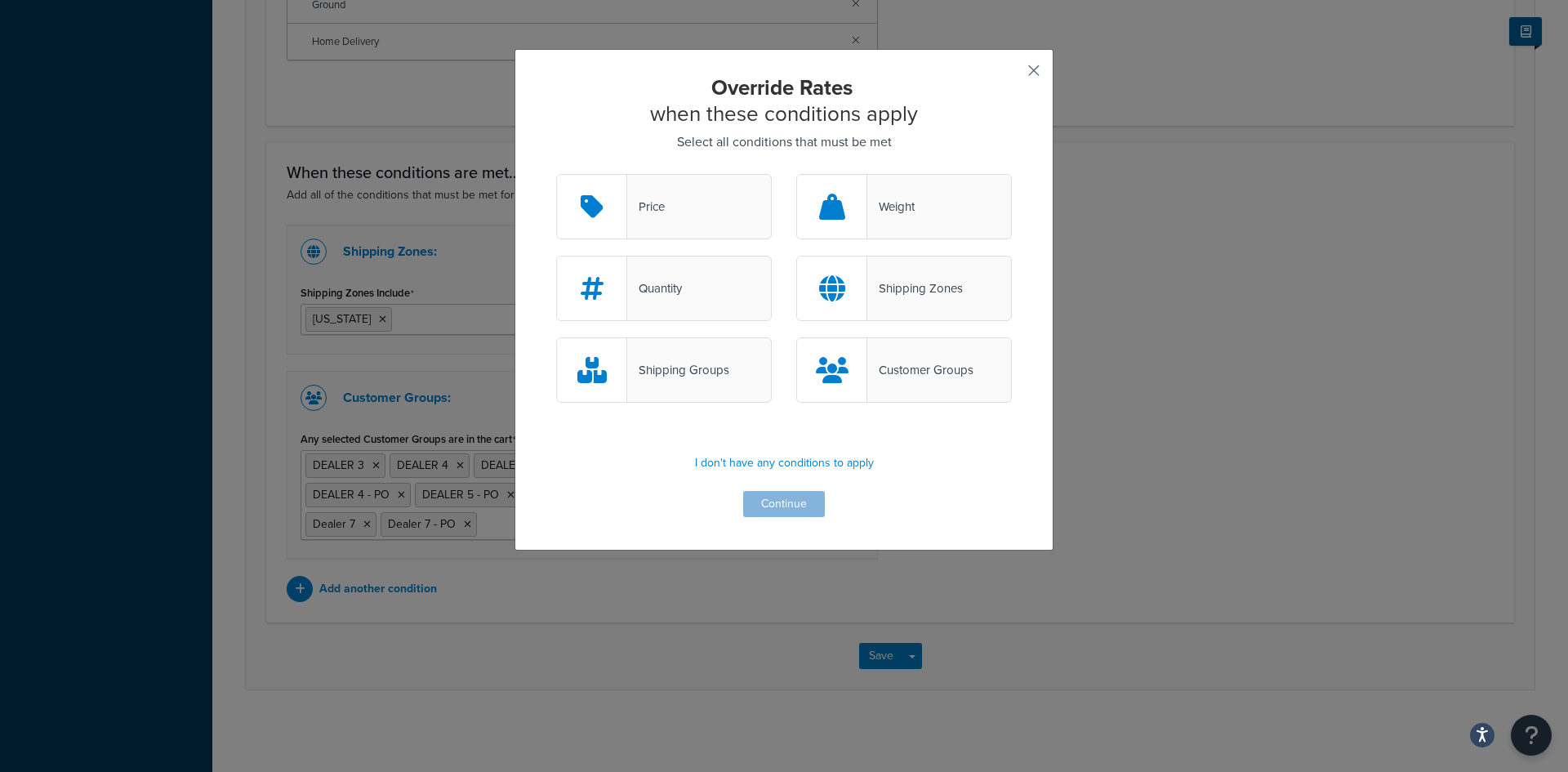
click at [1012, 75] on button "button" at bounding box center [1009, 76] width 4 height 4
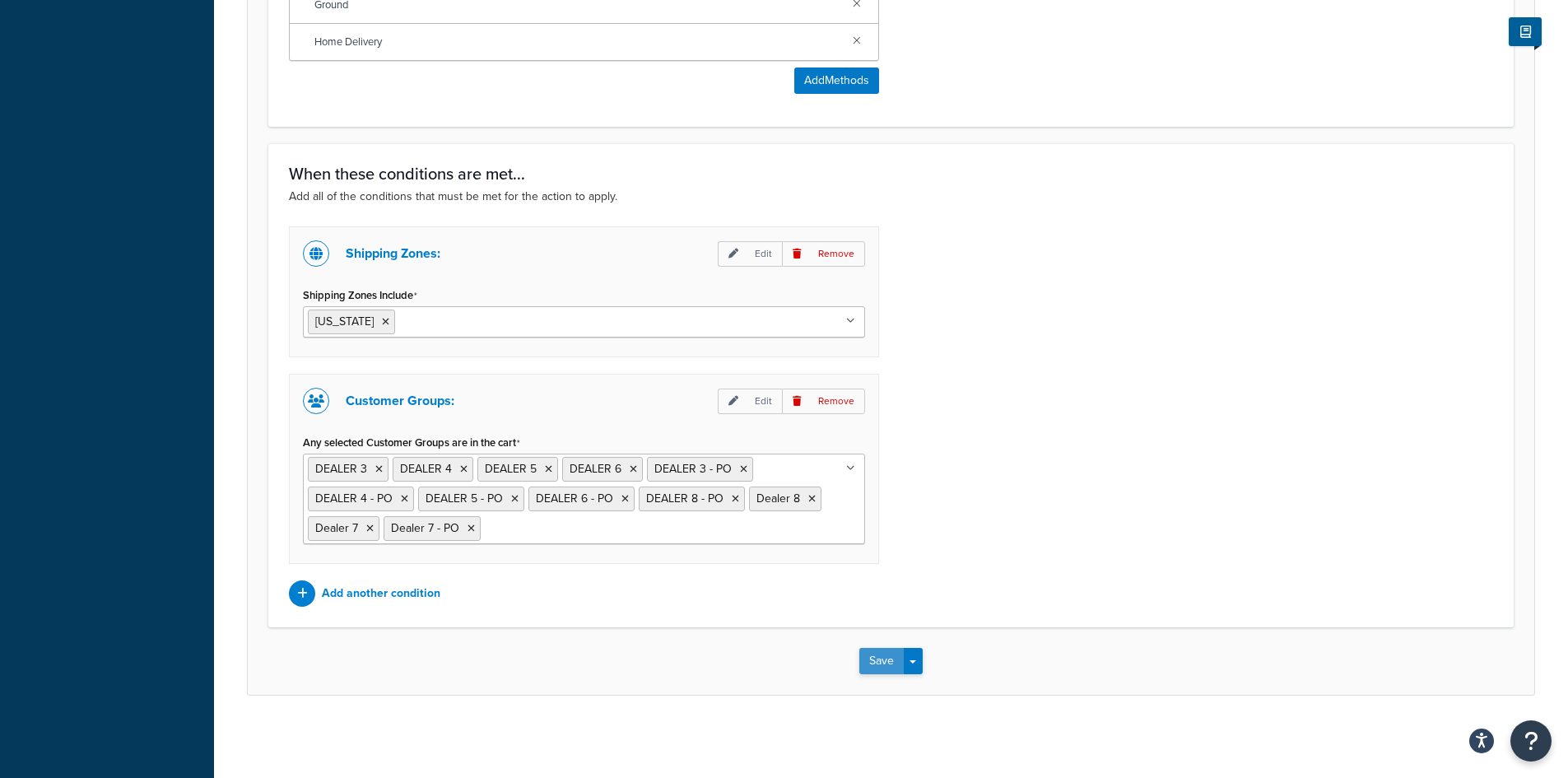
click at [867, 659] on button "Save" at bounding box center [881, 661] width 45 height 26
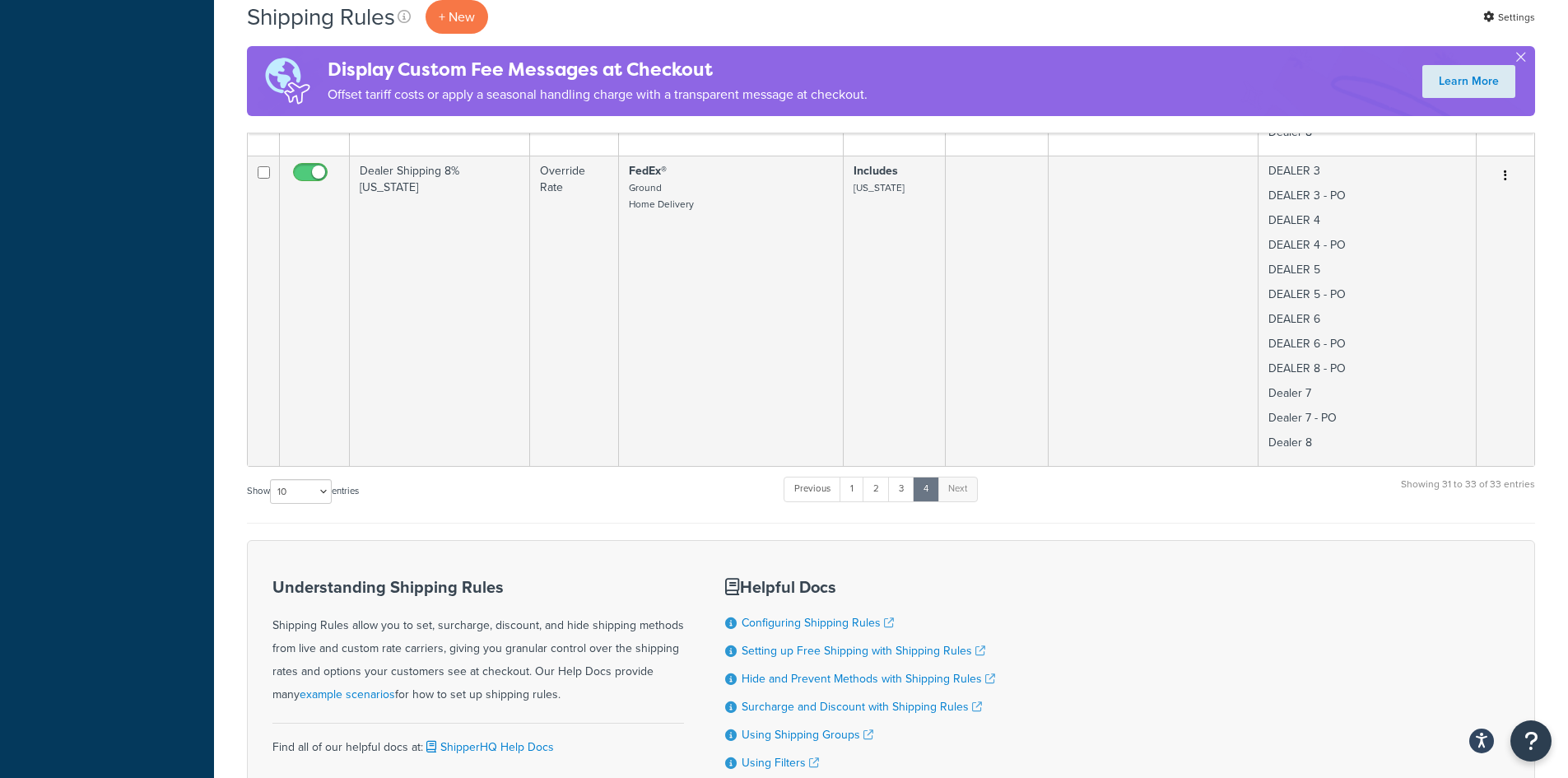
scroll to position [1031, 0]
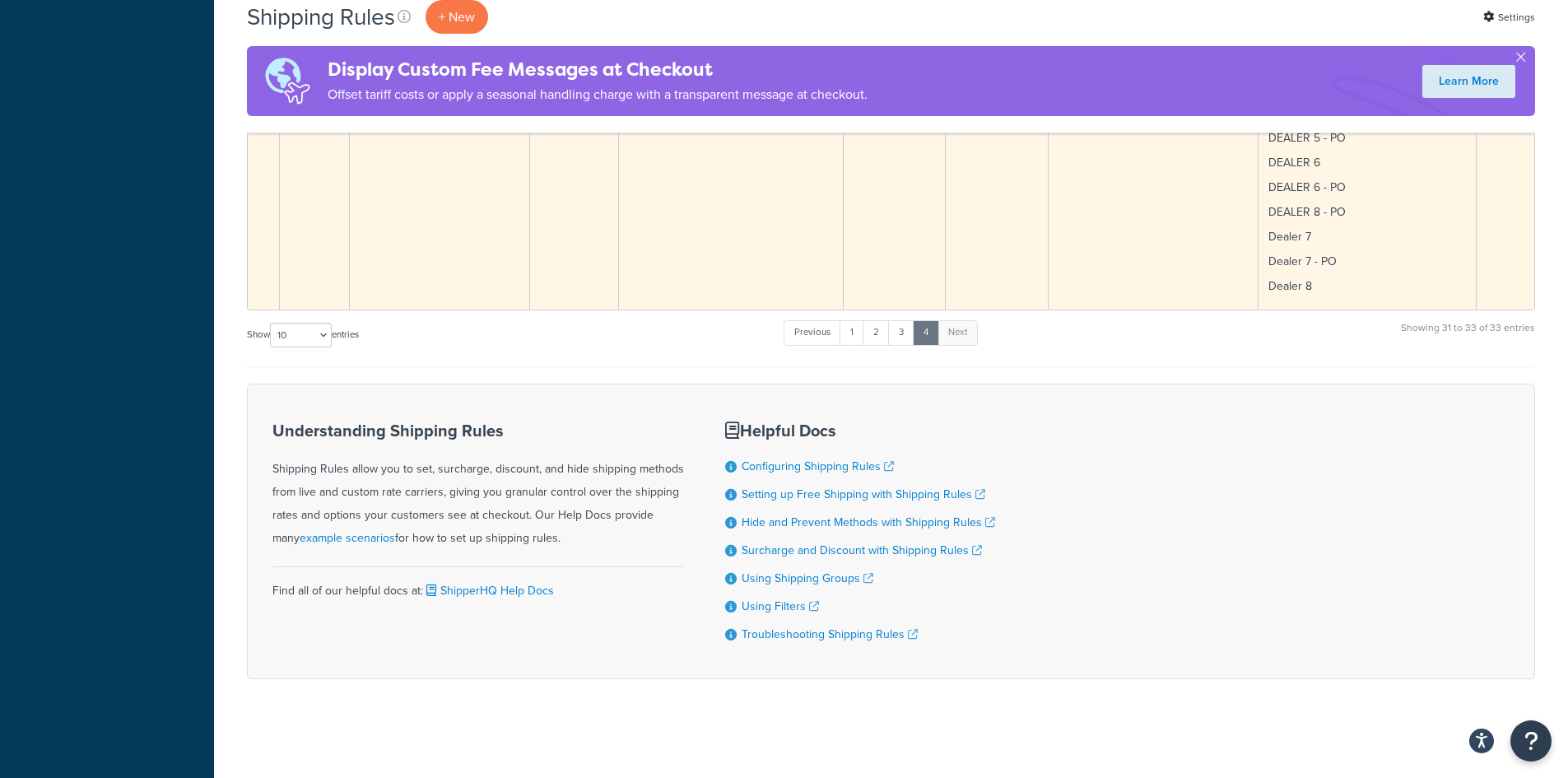
click at [660, 220] on td "FedEx® Ground Home Delivery" at bounding box center [730, 154] width 224 height 310
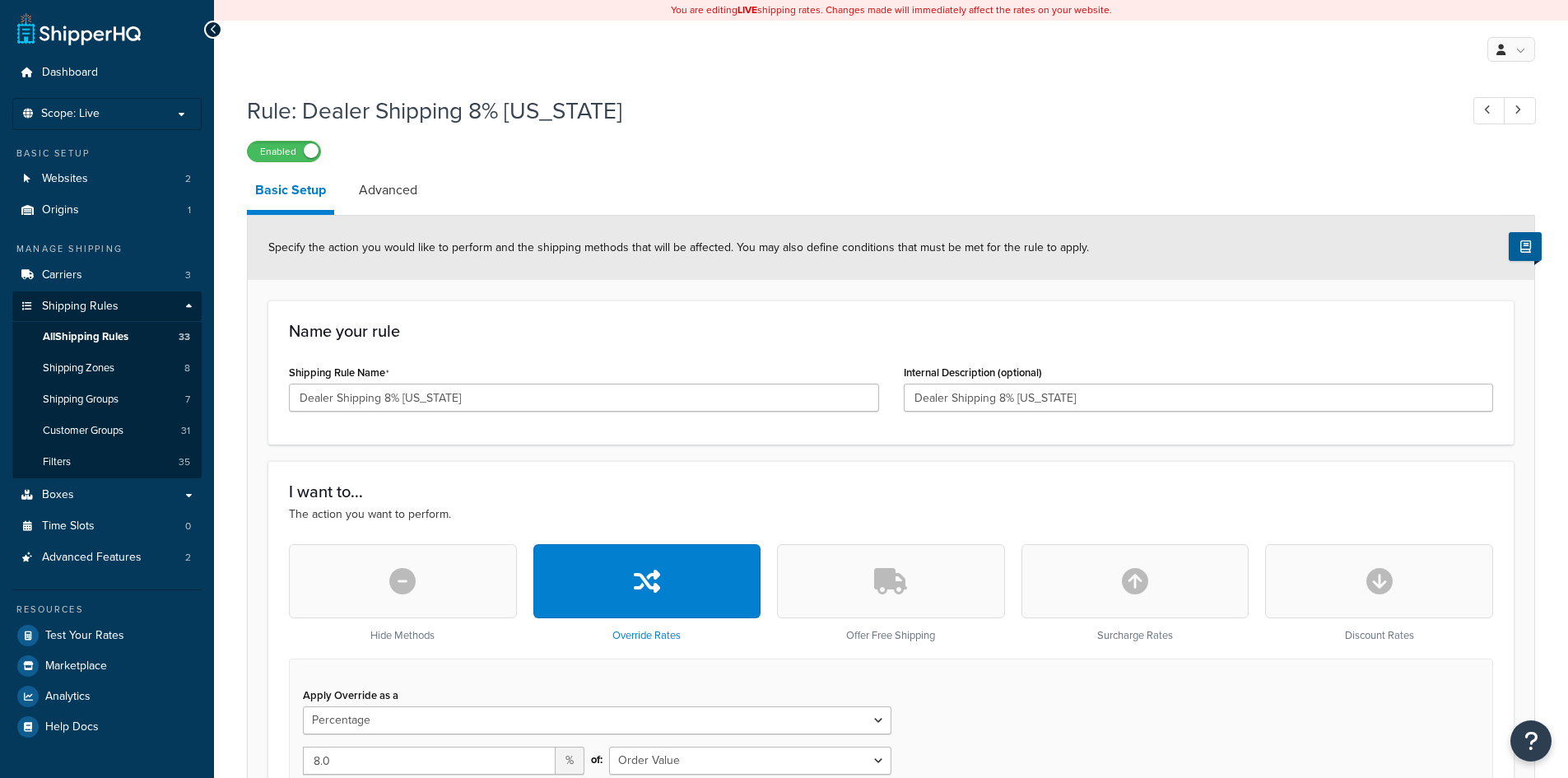
select select "PERCENTAGE"
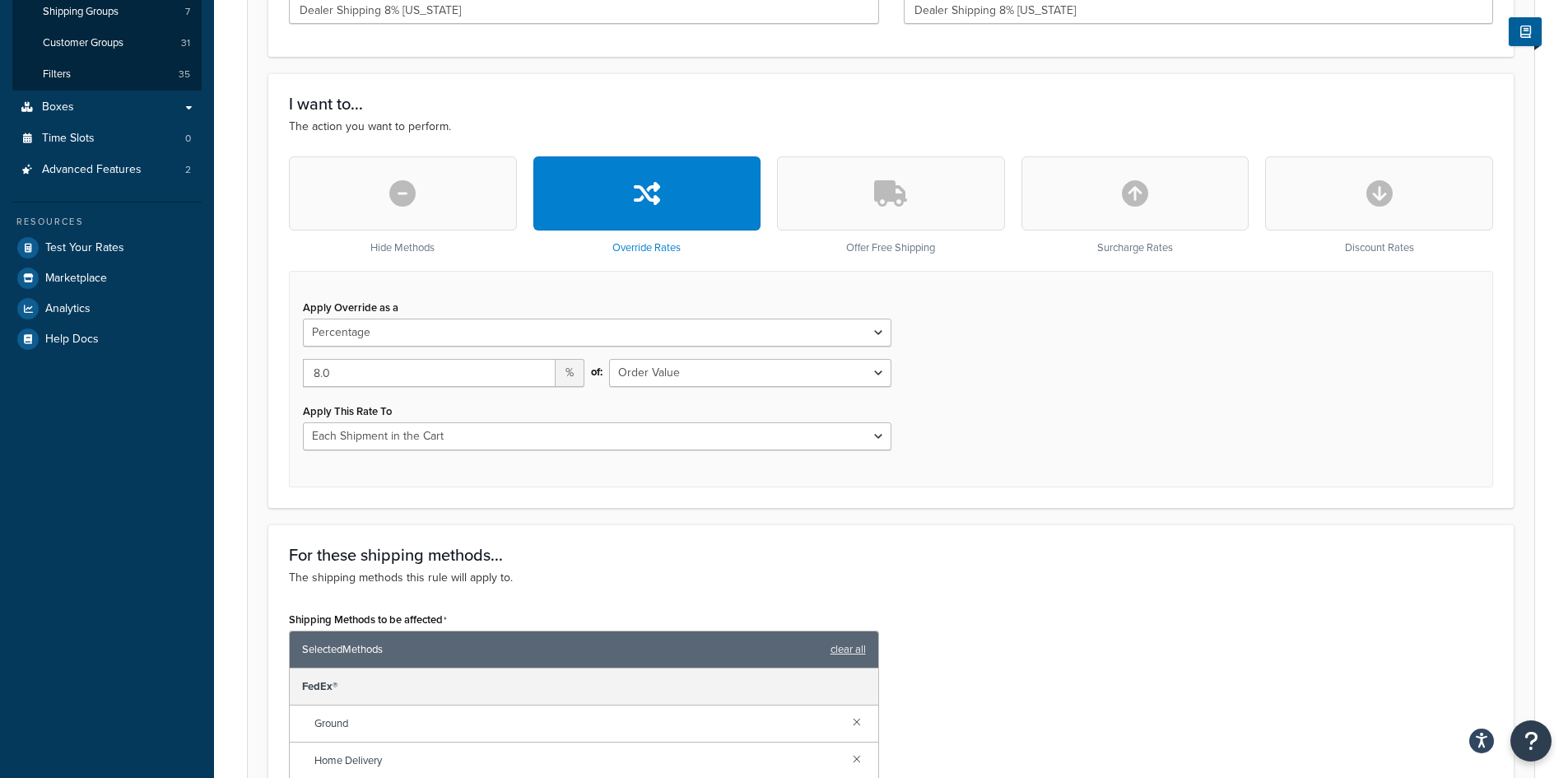
scroll to position [439, 0]
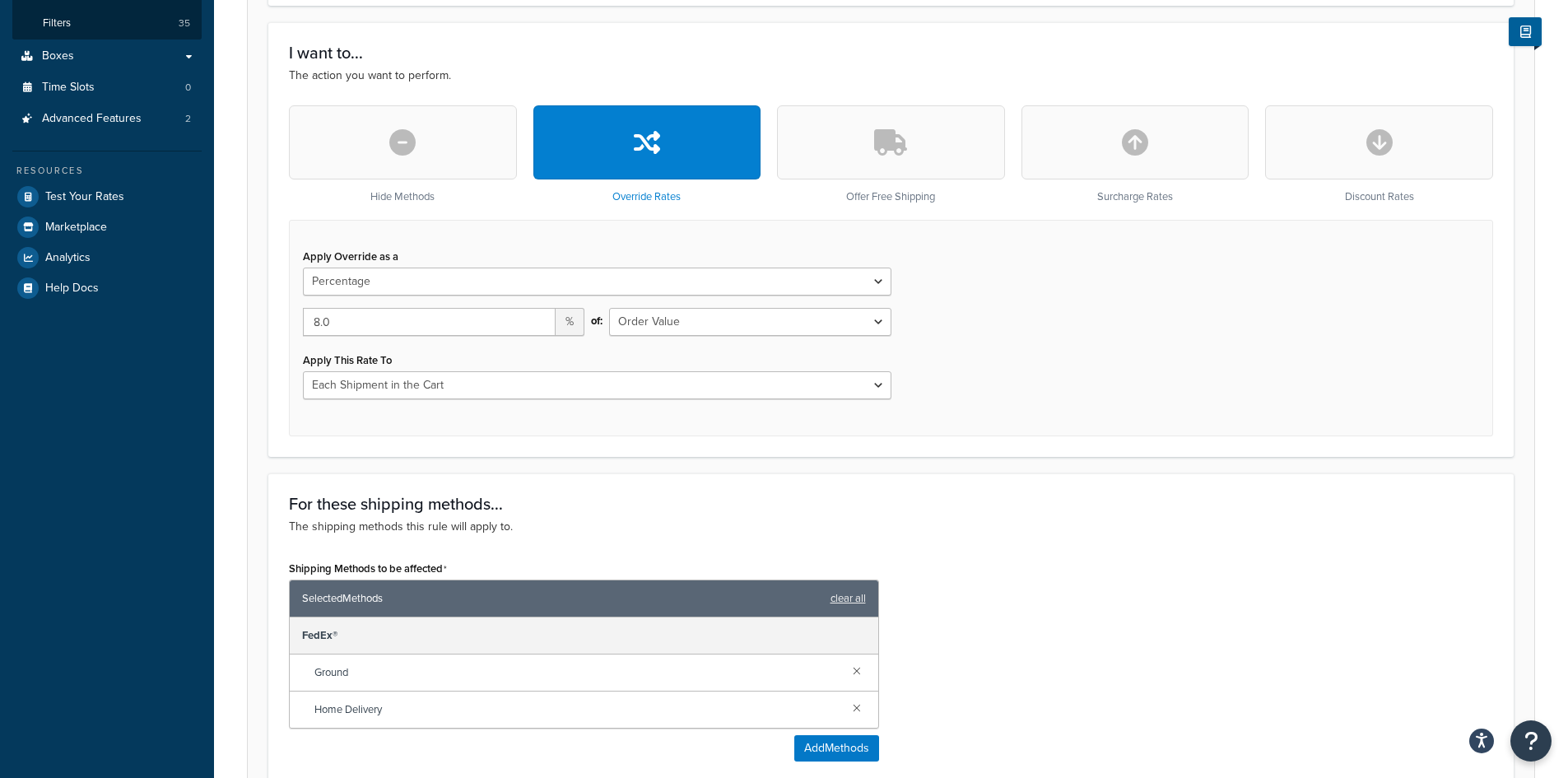
click at [424, 132] on button "button" at bounding box center [402, 142] width 228 height 74
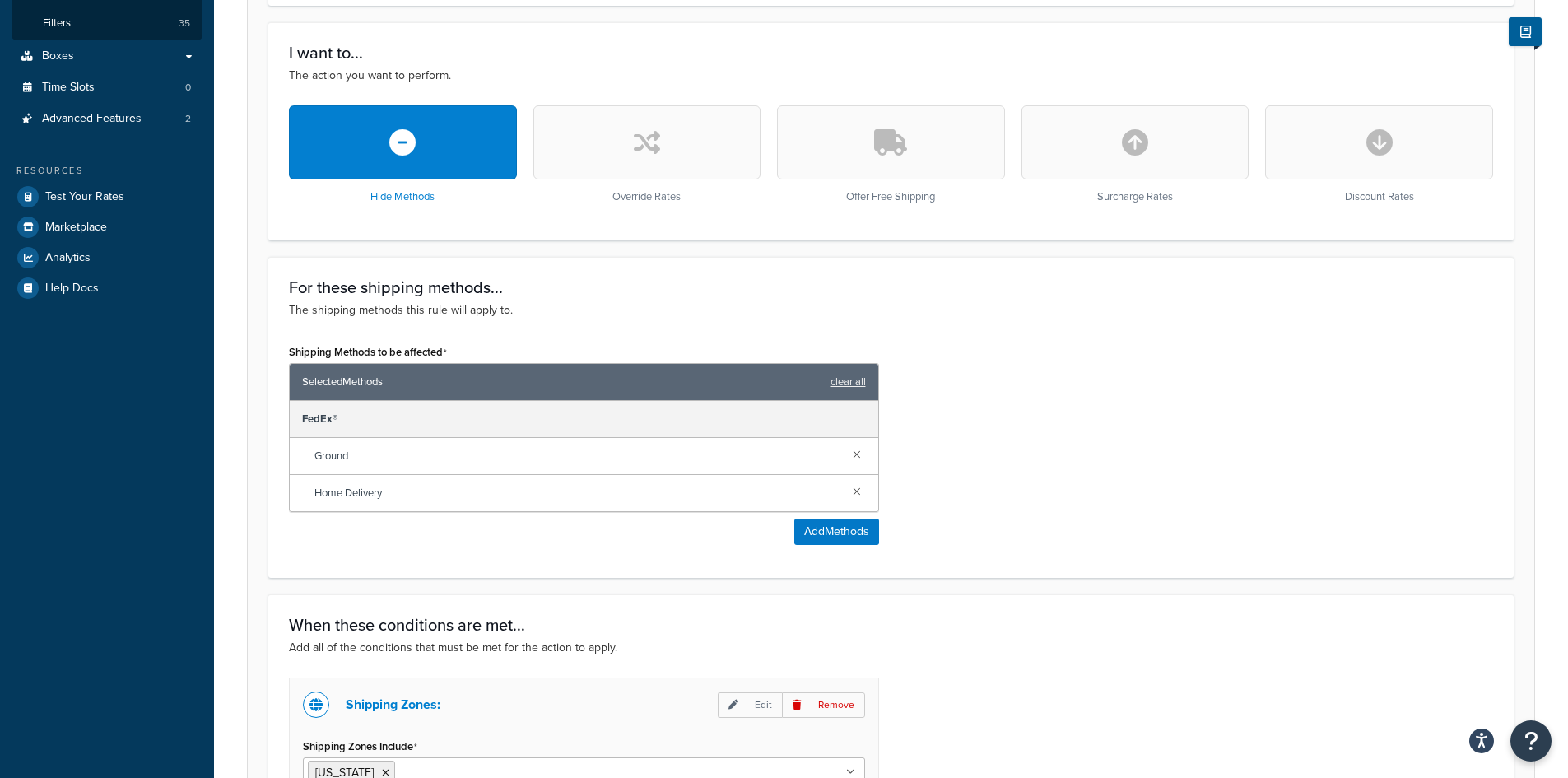
click at [602, 129] on button "button" at bounding box center [647, 142] width 228 height 74
select select "PERCENTAGE"
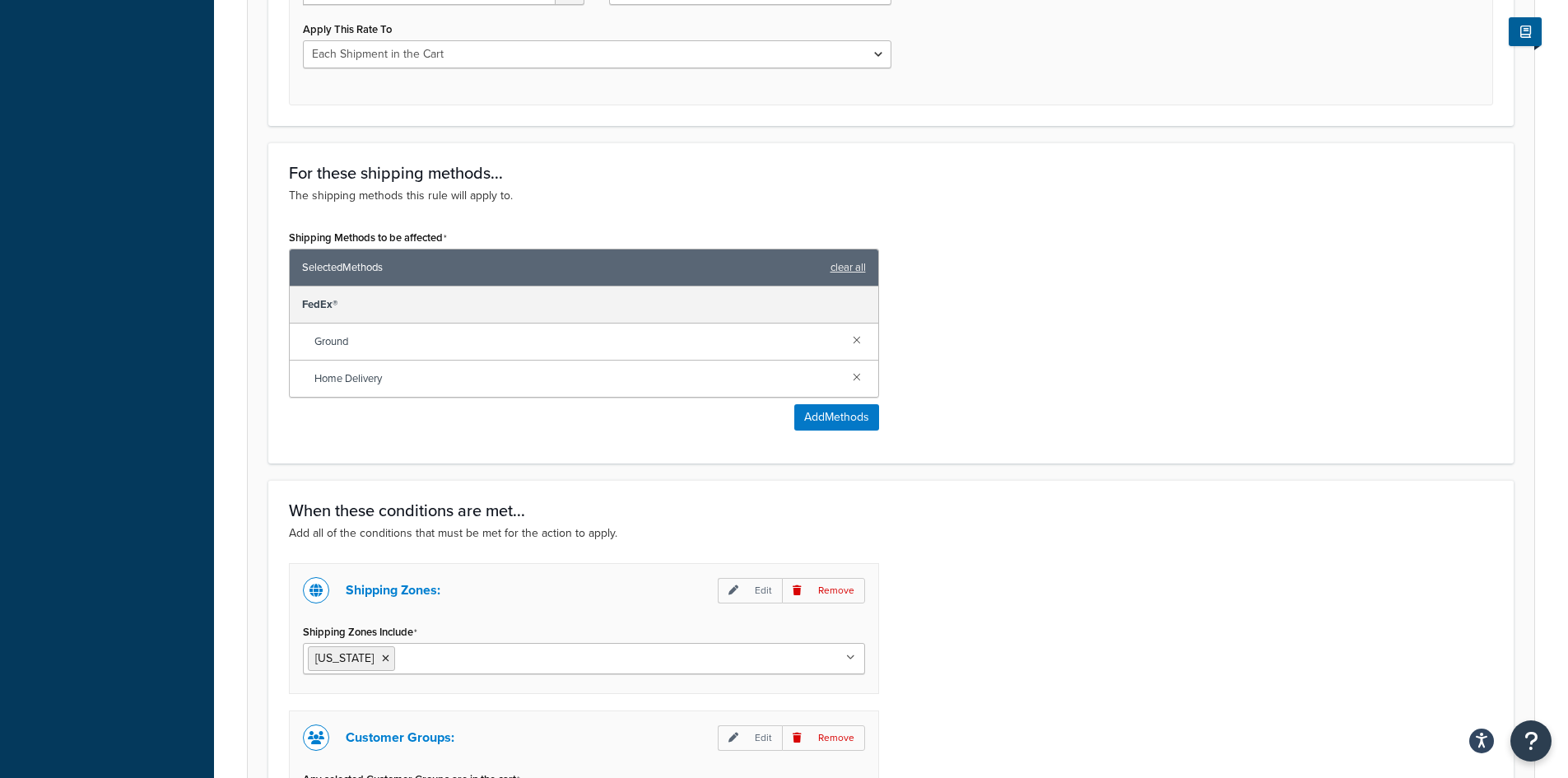
scroll to position [1107, 0]
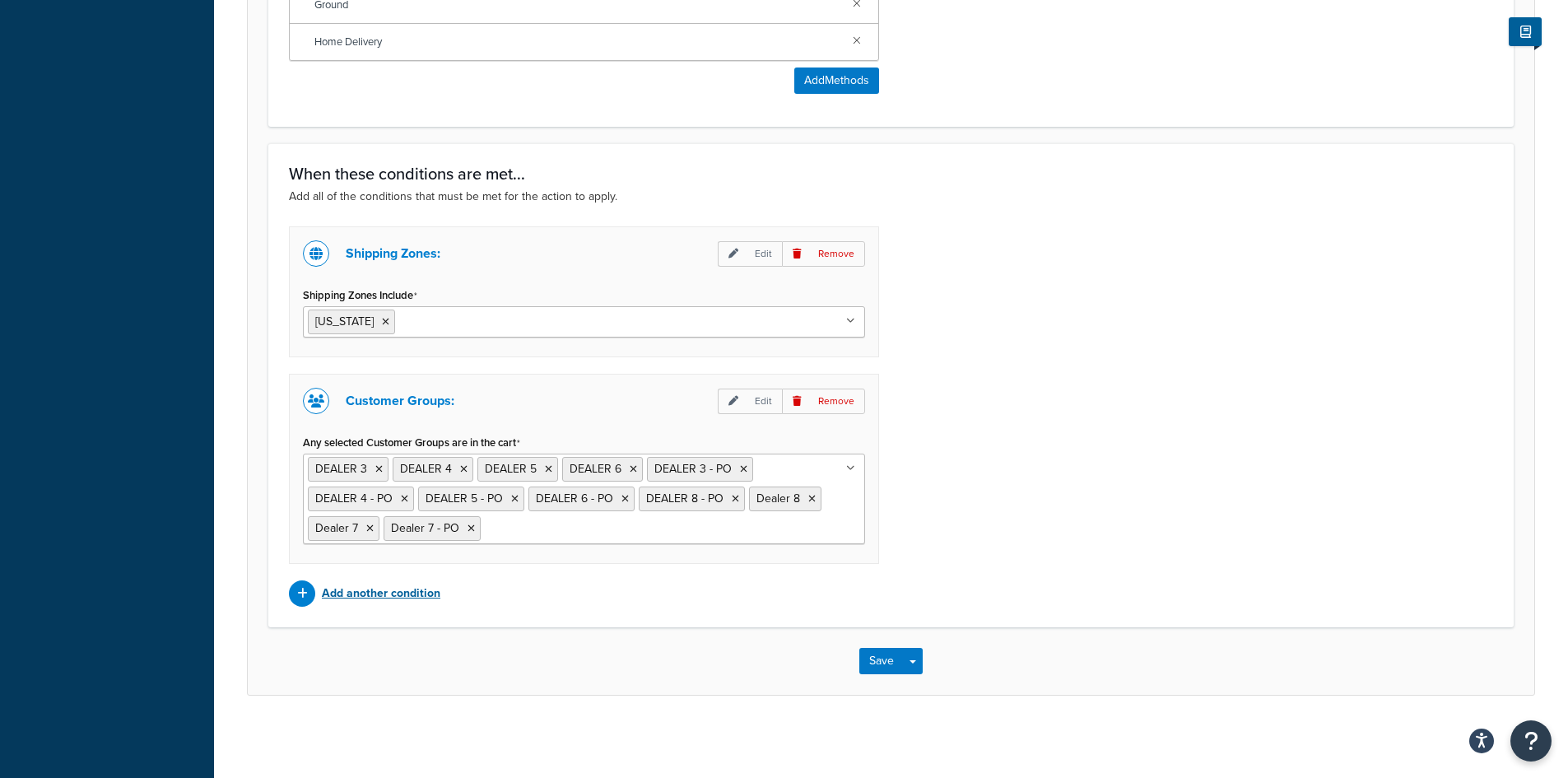
click at [397, 593] on p "Add another condition" at bounding box center [381, 594] width 119 height 23
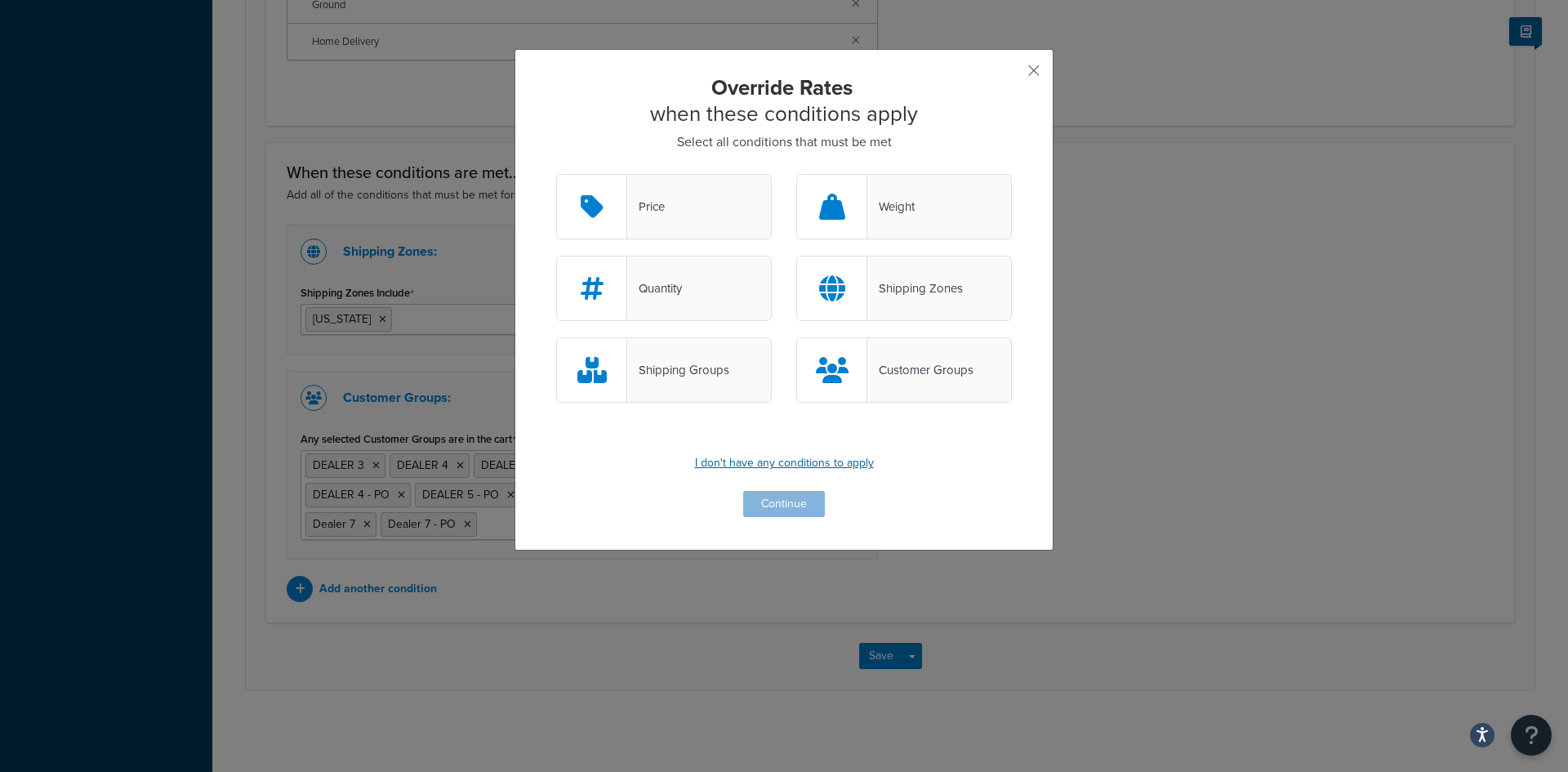
click at [858, 457] on p "I don't have any conditions to apply" at bounding box center [784, 463] width 456 height 23
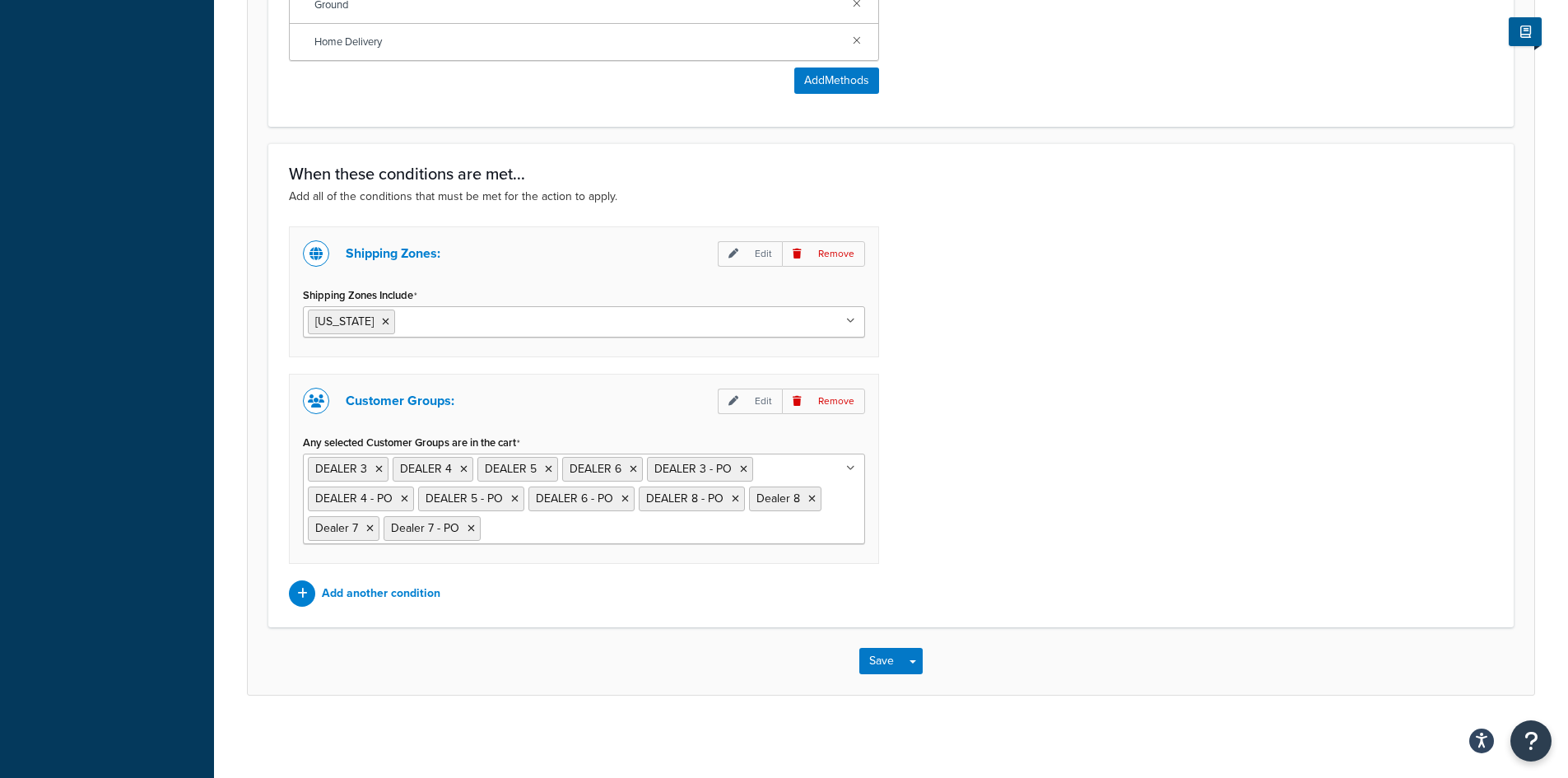
click at [999, 500] on div "Shipping Zones: Edit Remove Shipping Zones Include TEXAS US 48 US APO US Custom…" at bounding box center [890, 416] width 1229 height 380
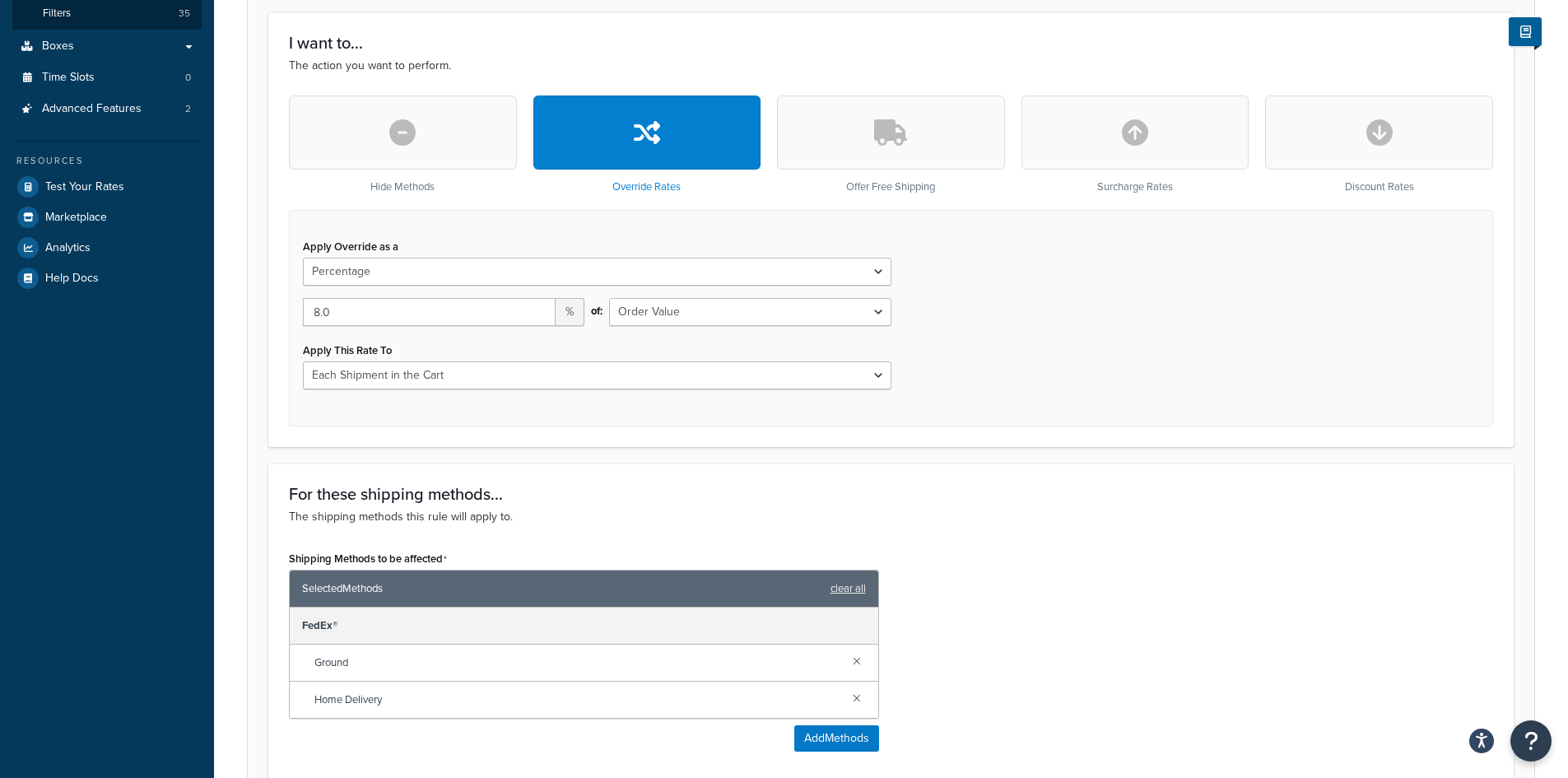
scroll to position [229, 0]
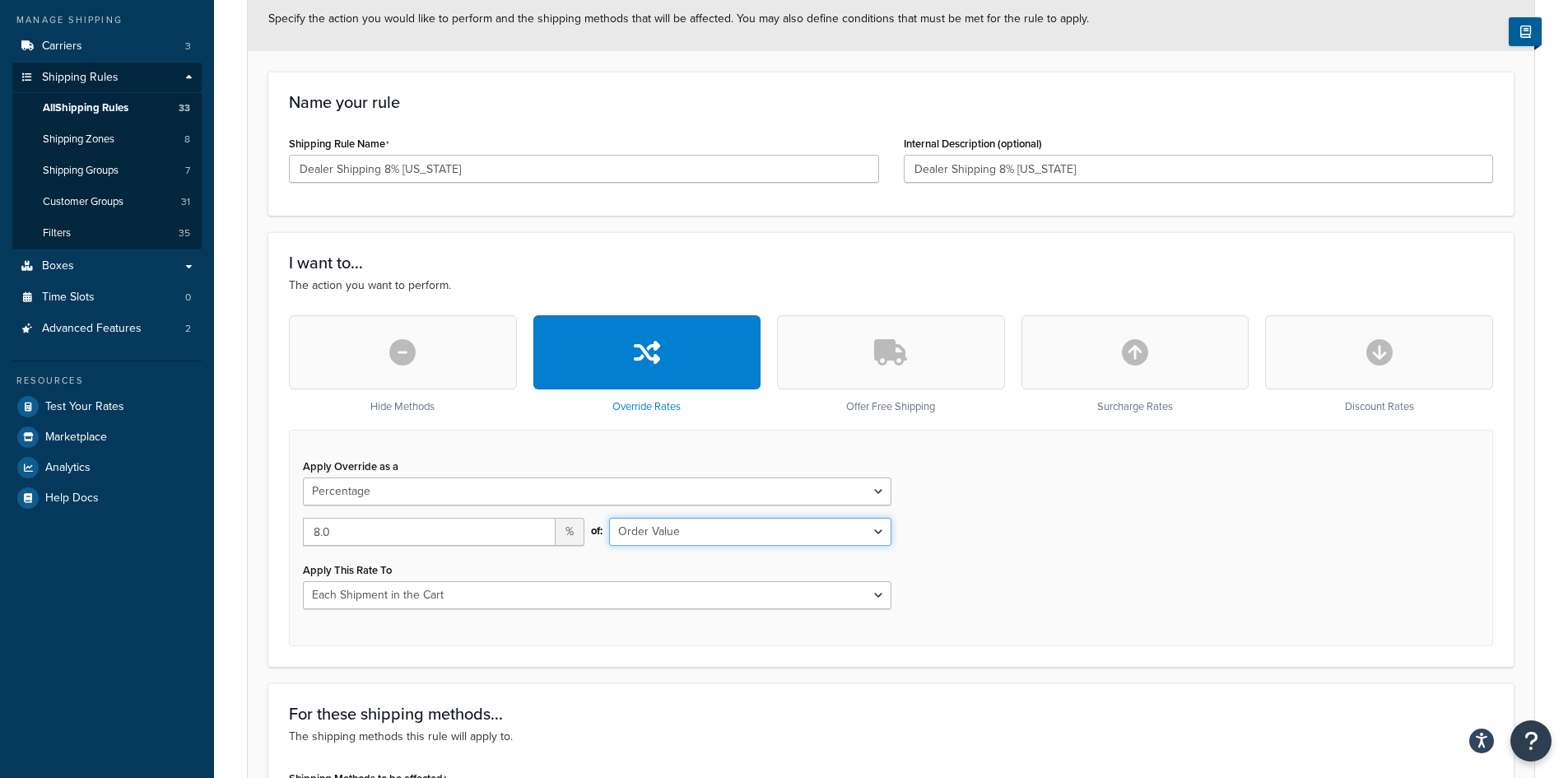
click at [879, 531] on select "Order Value" at bounding box center [749, 531] width 282 height 28
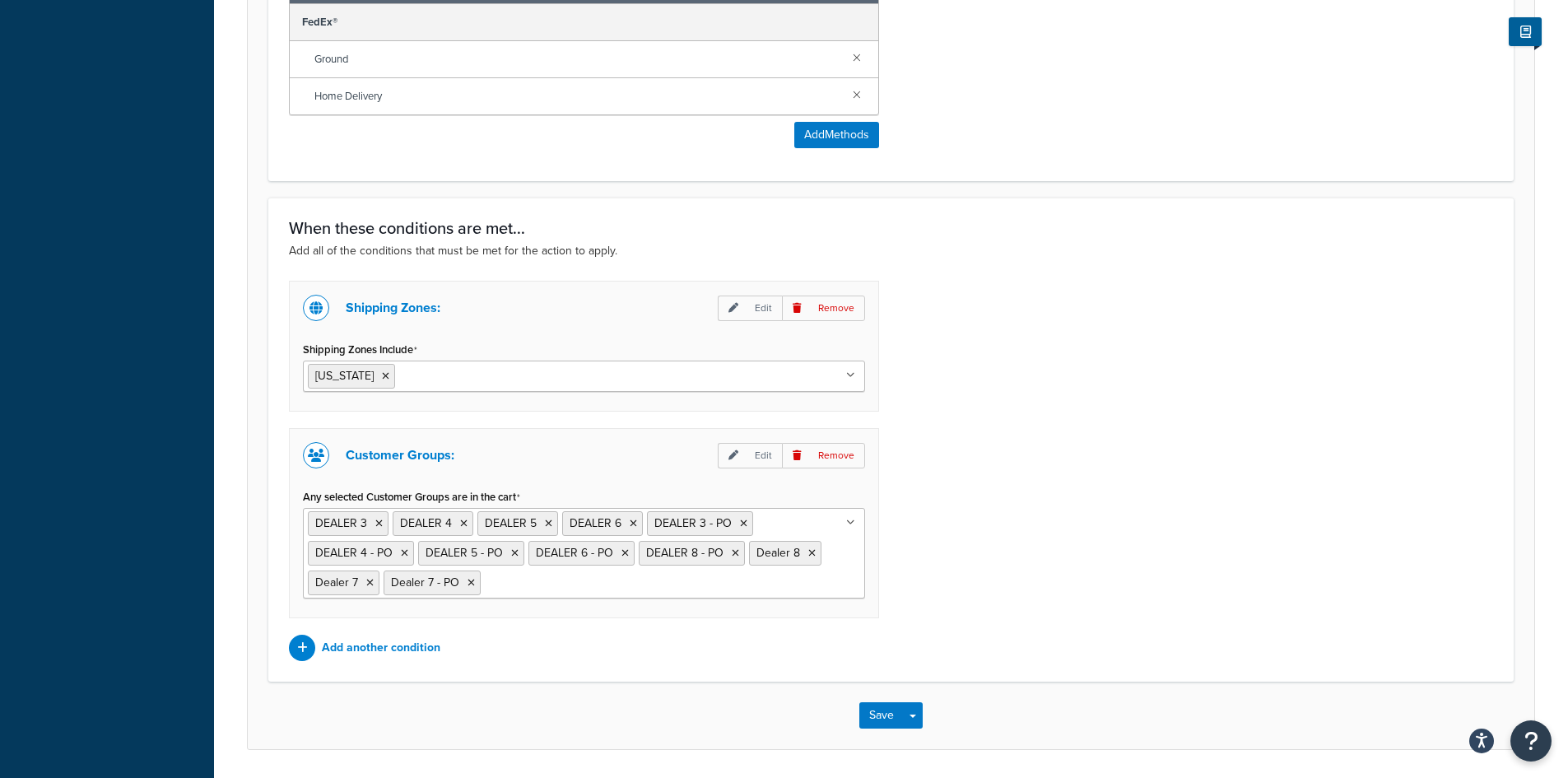
scroll to position [1107, 0]
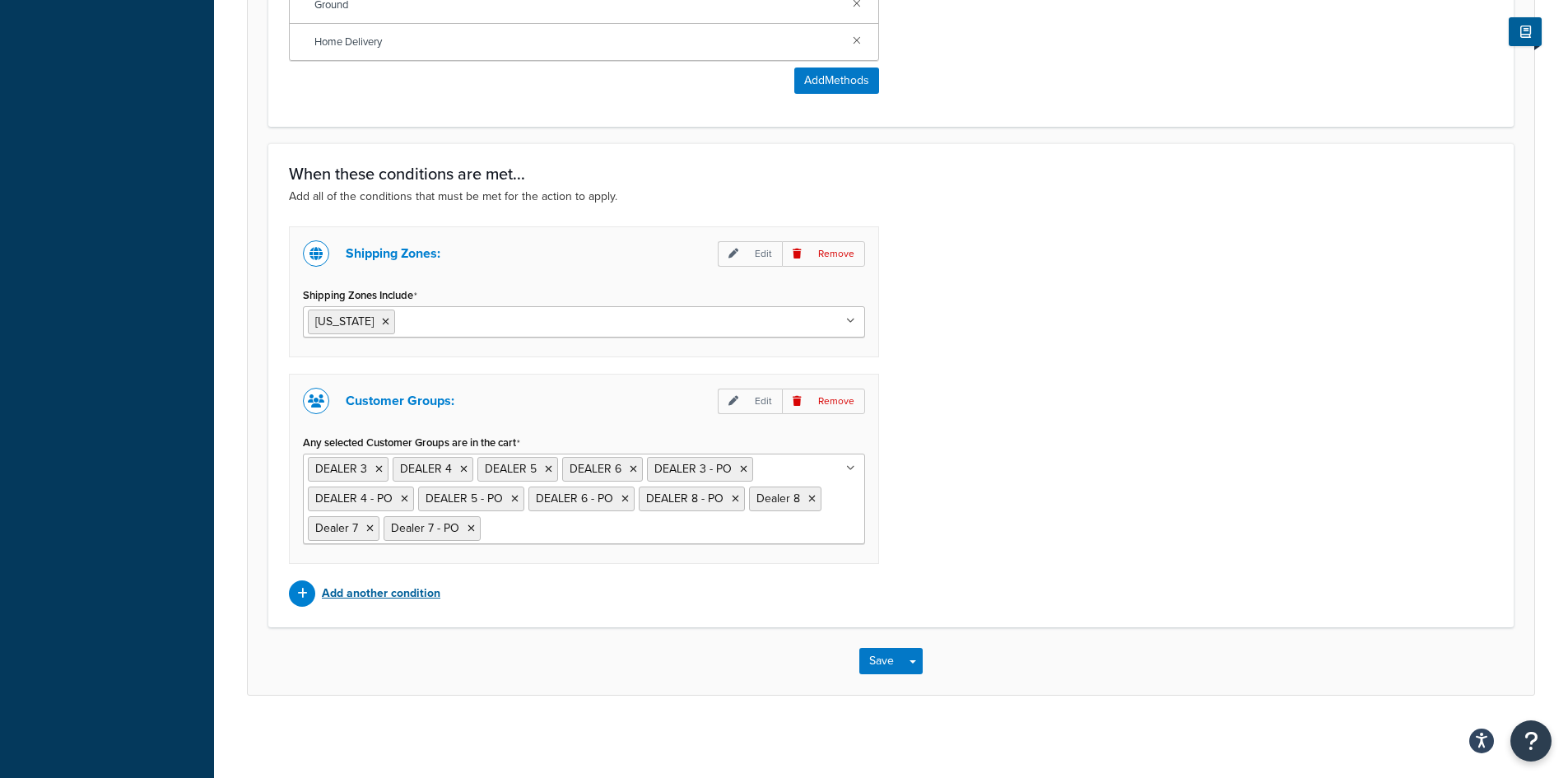
click at [407, 596] on p "Add another condition" at bounding box center [381, 594] width 119 height 23
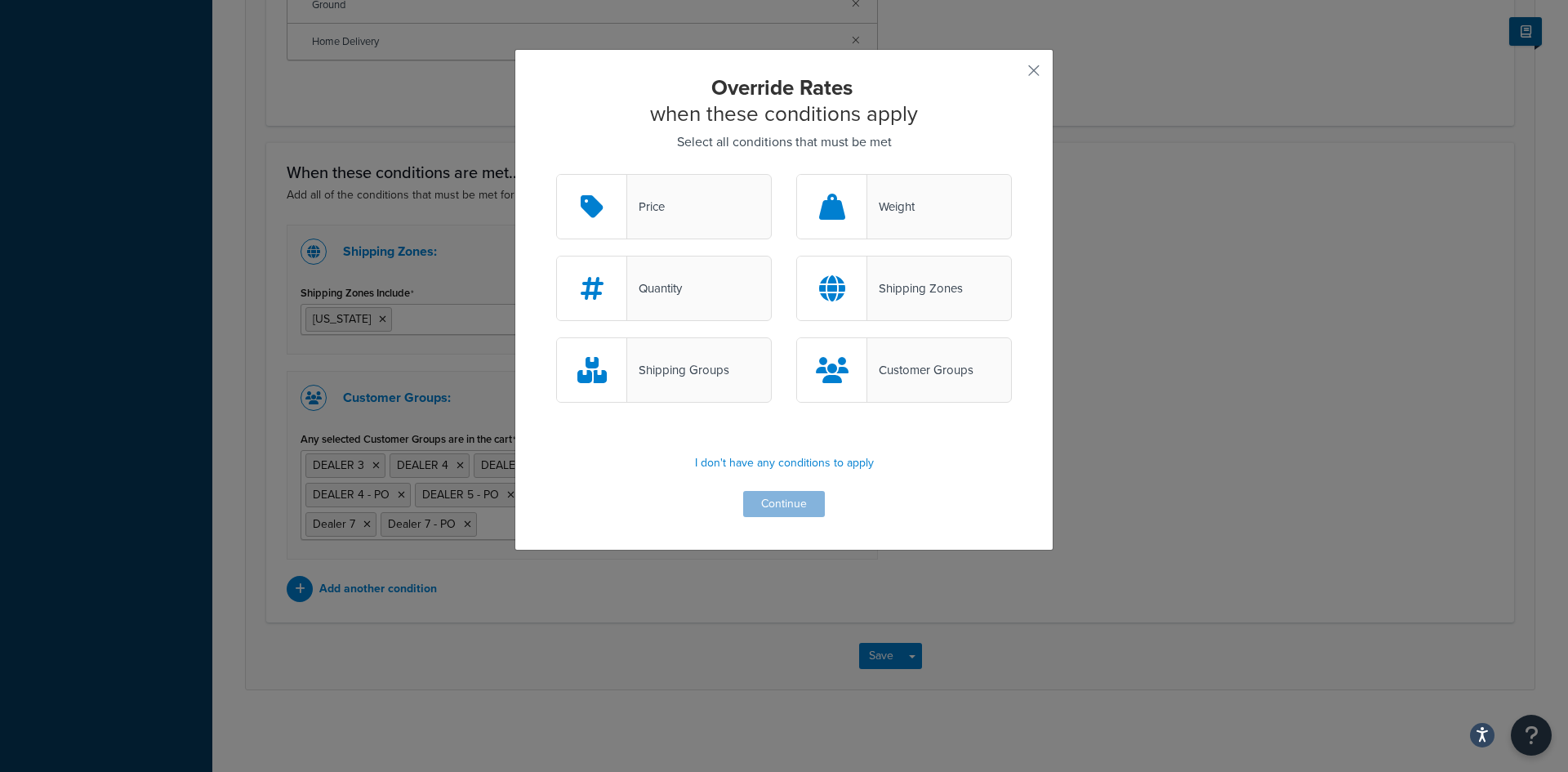
click at [642, 201] on div "Price" at bounding box center [646, 207] width 37 height 23
click at [0, 0] on input "Price" at bounding box center [0, 0] width 0 height 0
click at [768, 503] on button "Continue" at bounding box center [784, 503] width 82 height 26
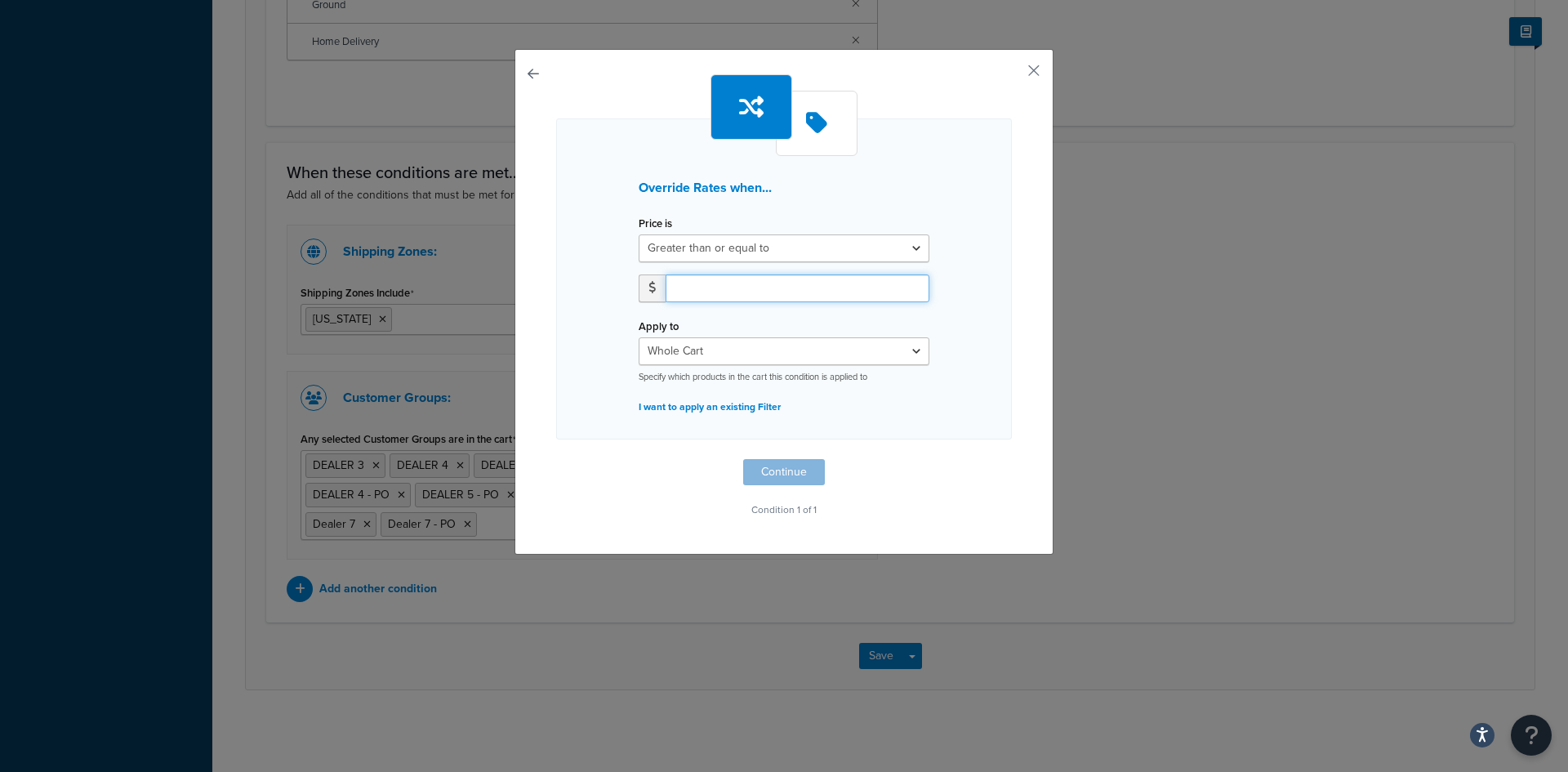
click at [706, 290] on input "number" at bounding box center [796, 288] width 263 height 28
type input "1000"
click at [761, 476] on button "Continue" at bounding box center [784, 471] width 82 height 26
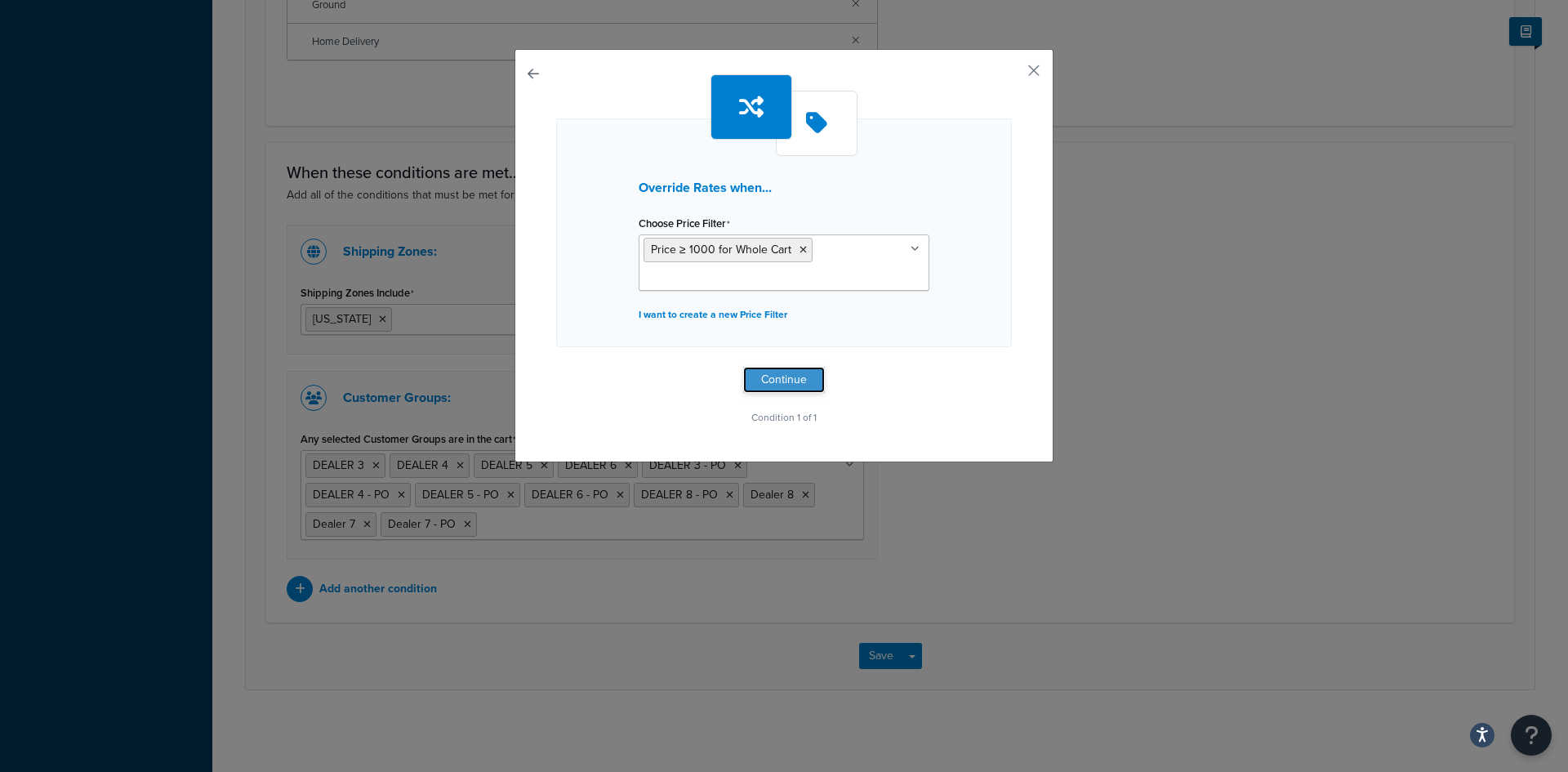
click at [764, 379] on button "Continue" at bounding box center [784, 379] width 82 height 26
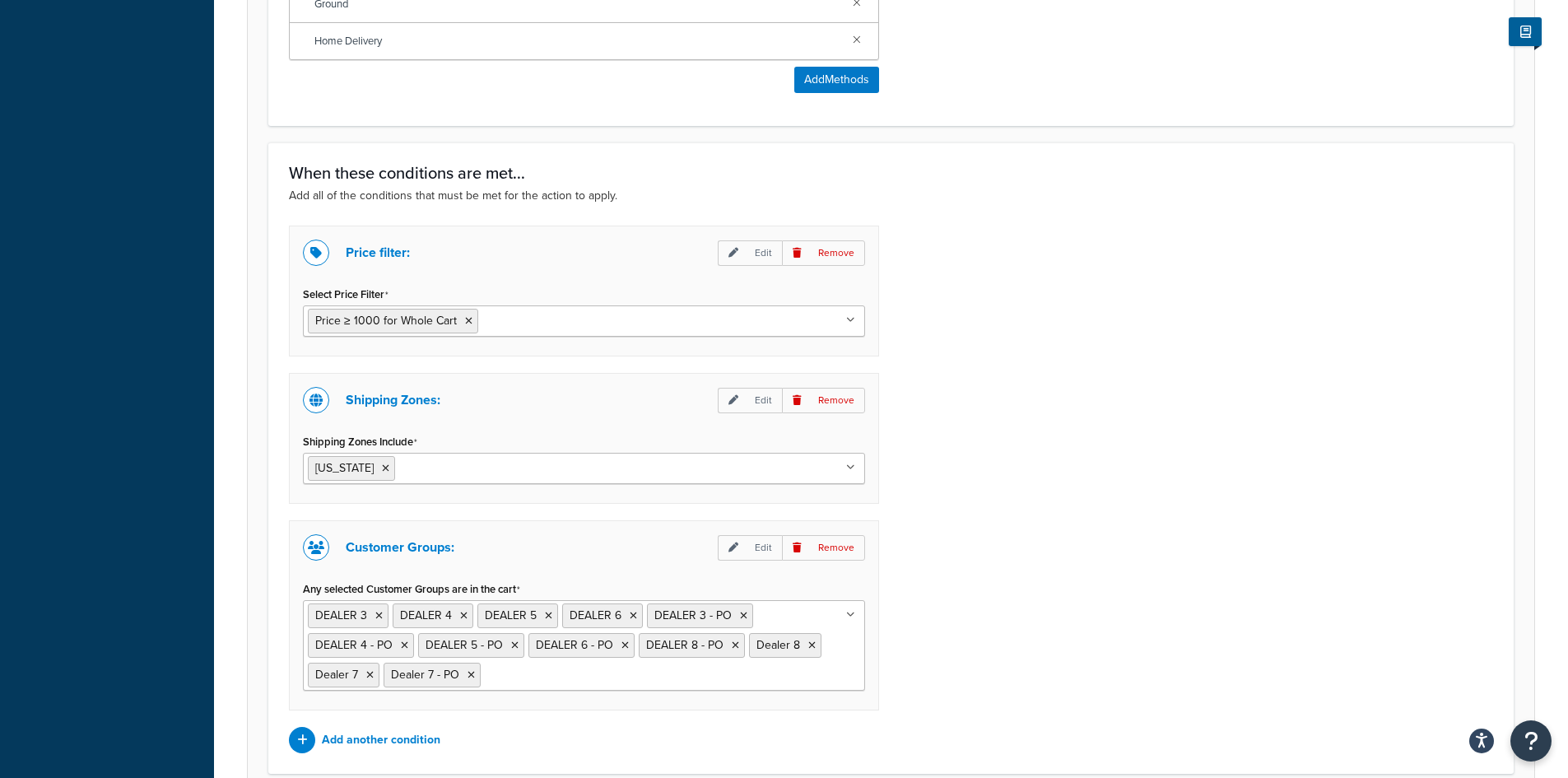
click at [973, 352] on div "Price filter: Edit Remove Select Price Filter Price ≥ 1000 for Whole Cart $175+…" at bounding box center [890, 489] width 1229 height 528
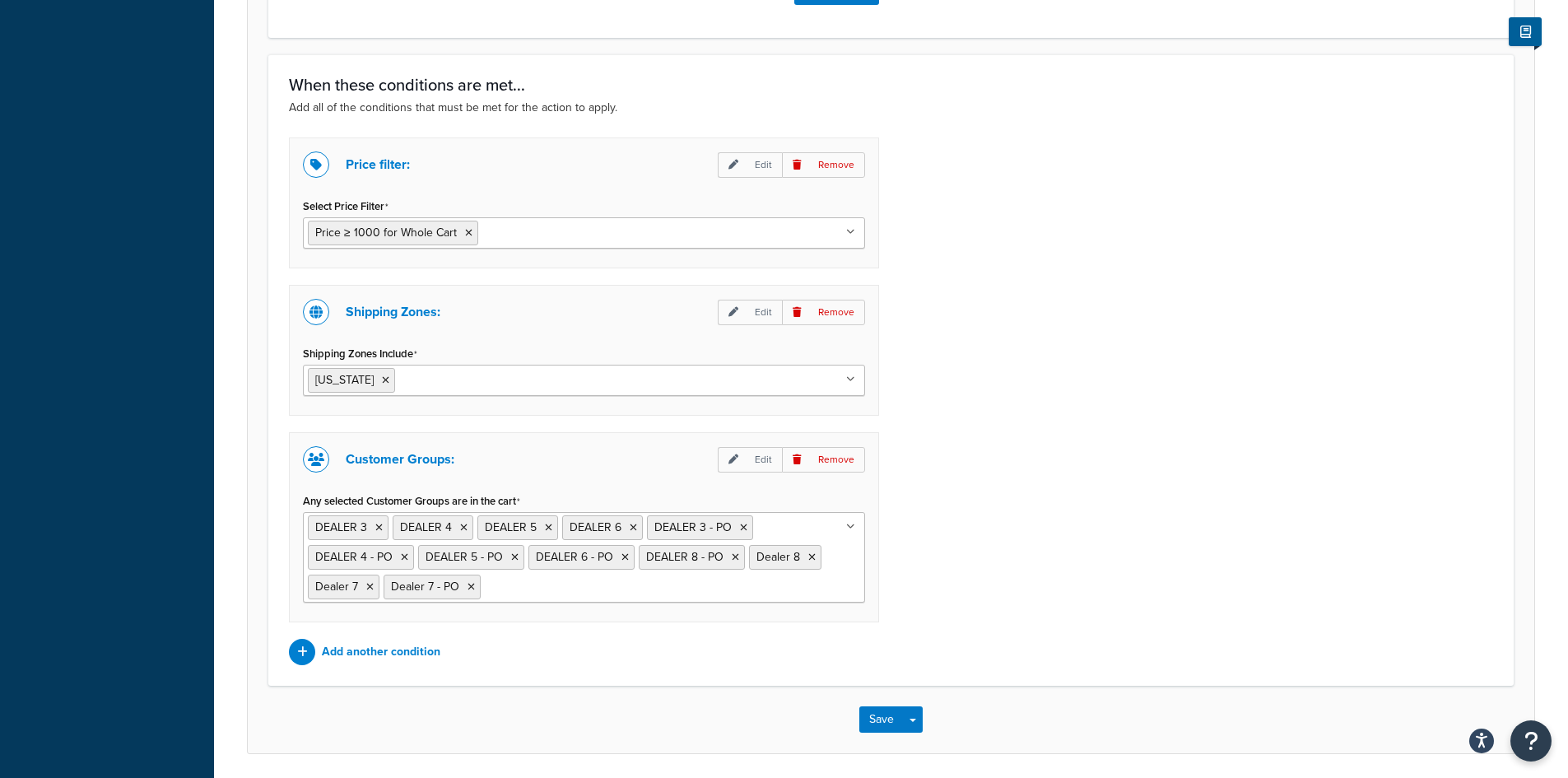
scroll to position [1255, 0]
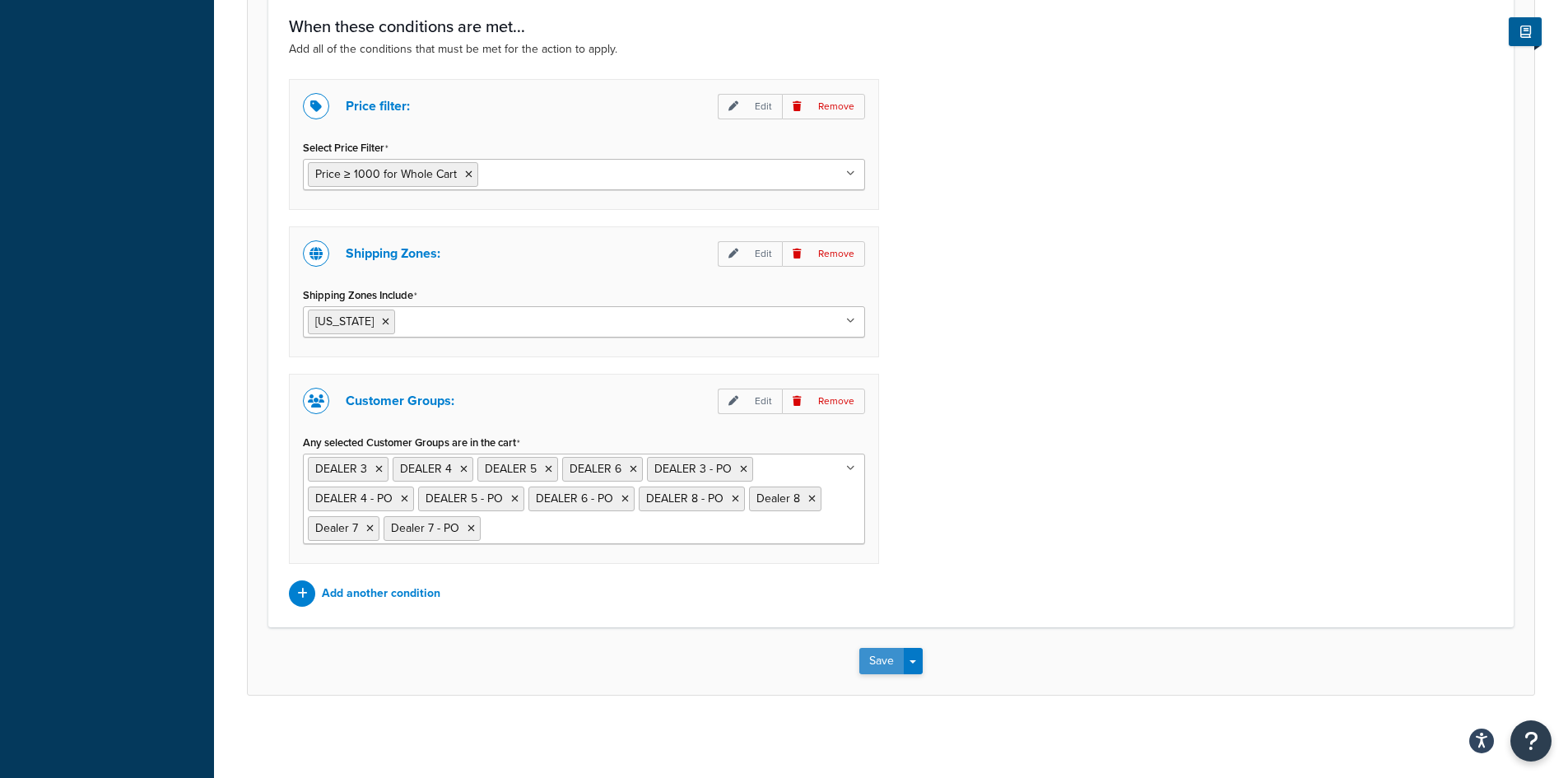
click at [886, 656] on button "Save" at bounding box center [881, 661] width 45 height 26
